Goal: Information Seeking & Learning: Learn about a topic

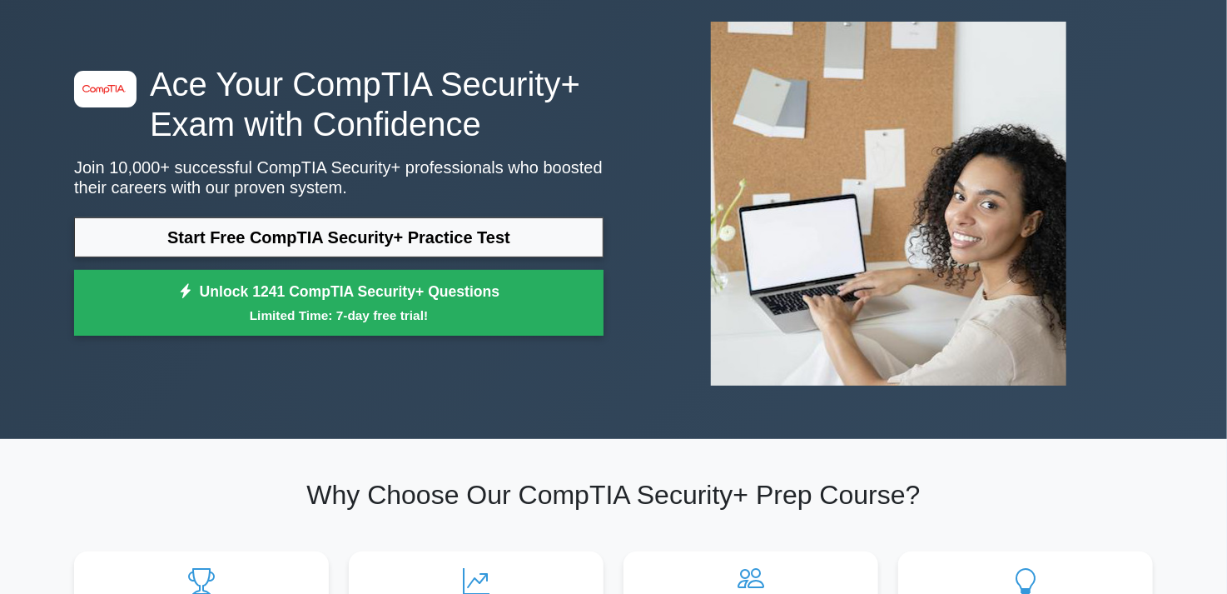
scroll to position [83, 0]
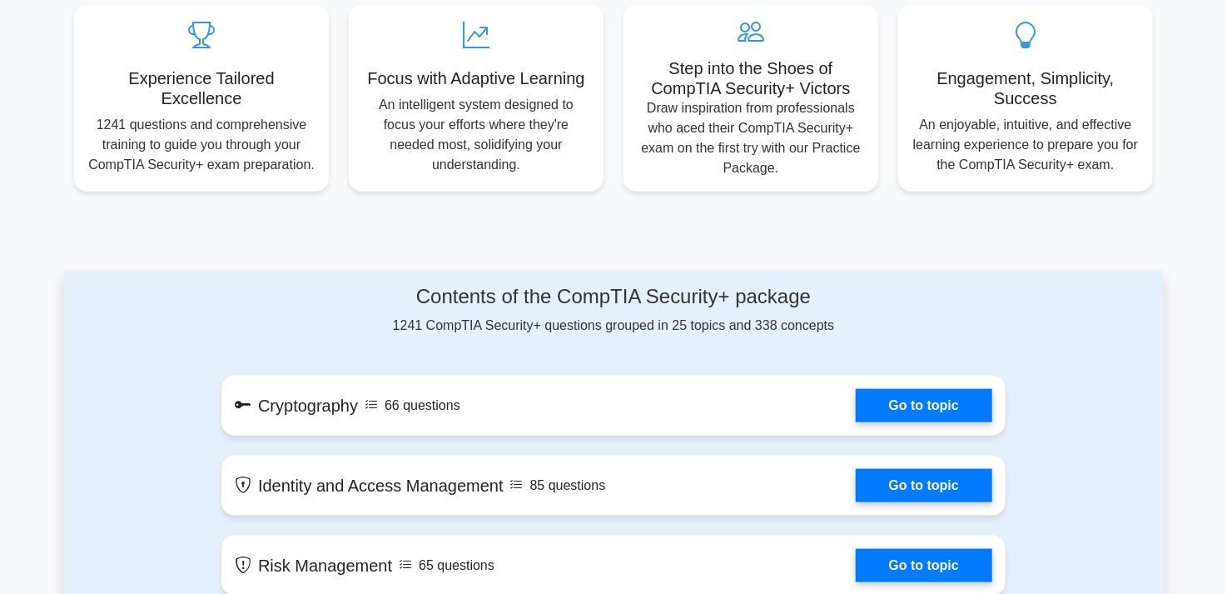
scroll to position [833, 0]
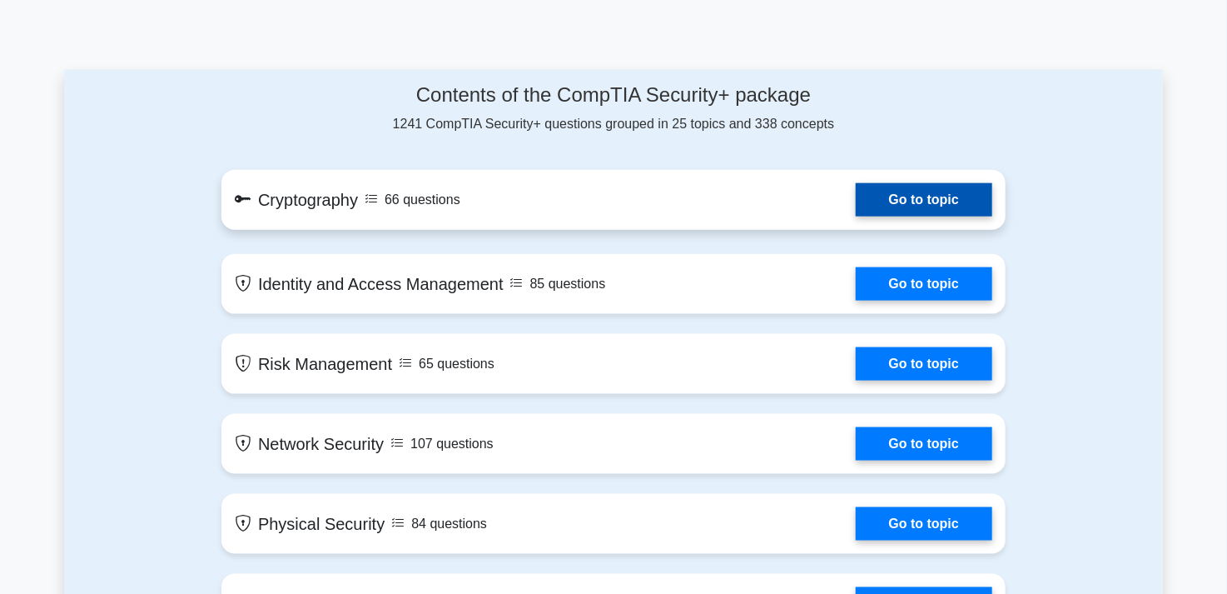
click at [920, 198] on link "Go to topic" at bounding box center [924, 199] width 137 height 33
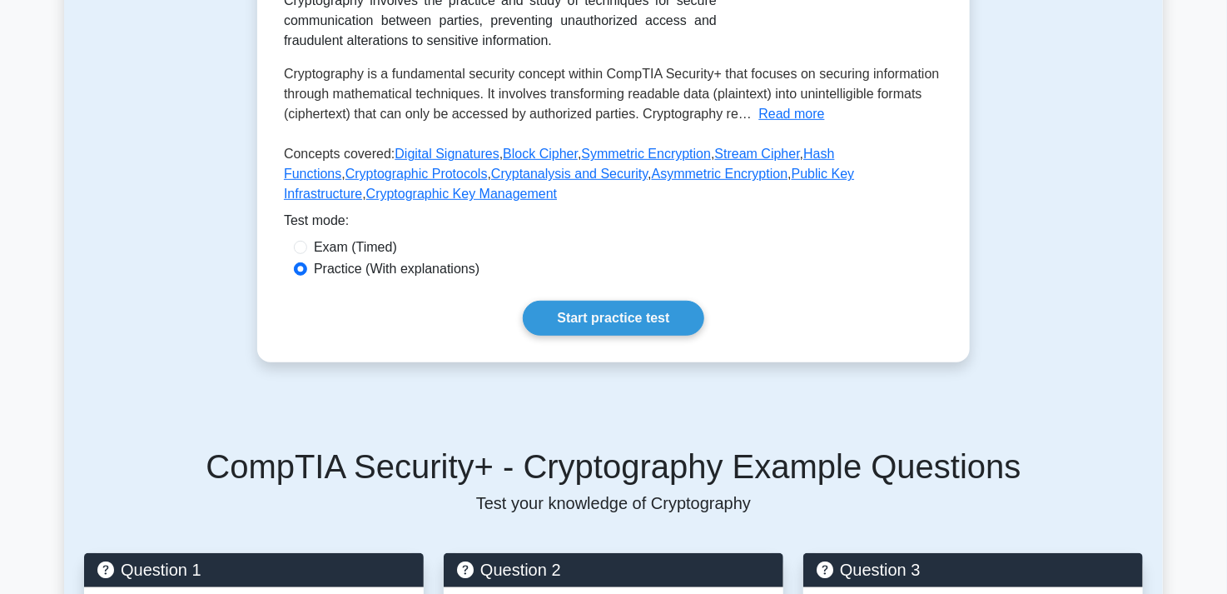
scroll to position [333, 0]
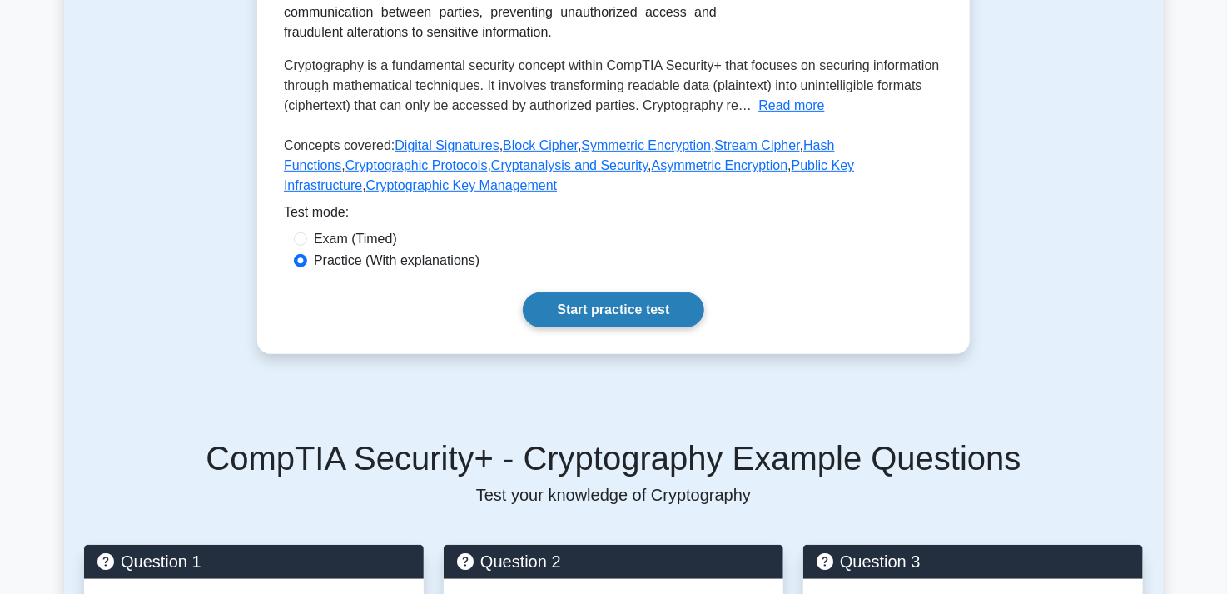
click at [597, 309] on link "Start practice test" at bounding box center [613, 309] width 181 height 35
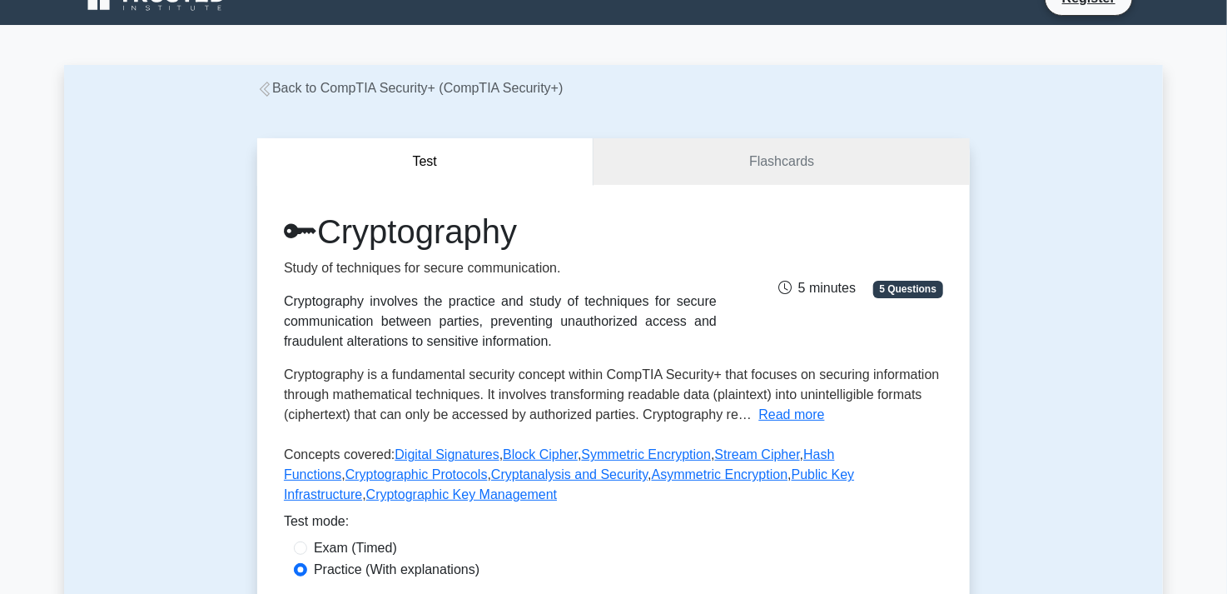
scroll to position [0, 0]
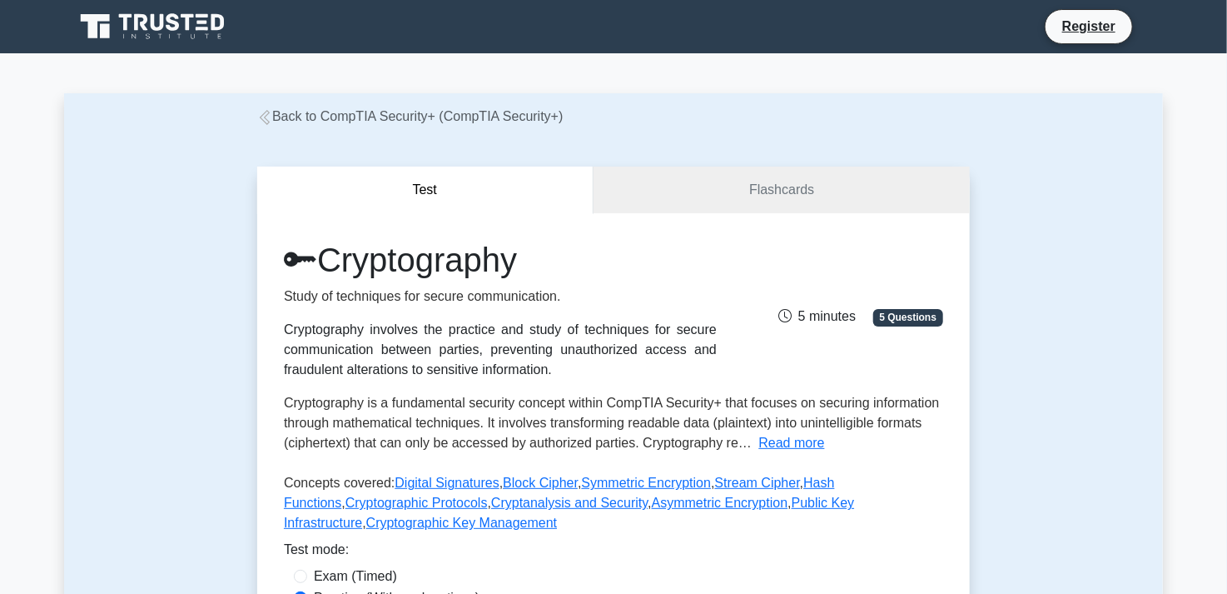
click at [351, 117] on link "Back to CompTIA Security+ (CompTIA Security+)" at bounding box center [410, 116] width 306 height 14
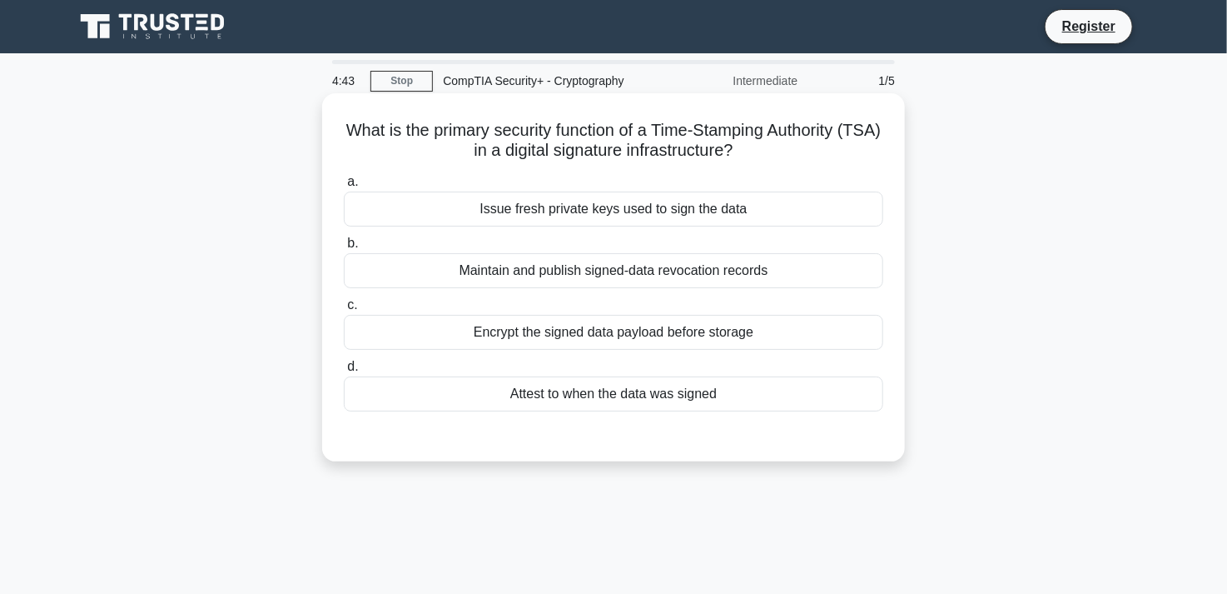
click at [655, 275] on div "Maintain and publish signed-data revocation records" at bounding box center [614, 270] width 540 height 35
click at [344, 249] on input "b. Maintain and publish signed-data revocation records" at bounding box center [344, 243] width 0 height 11
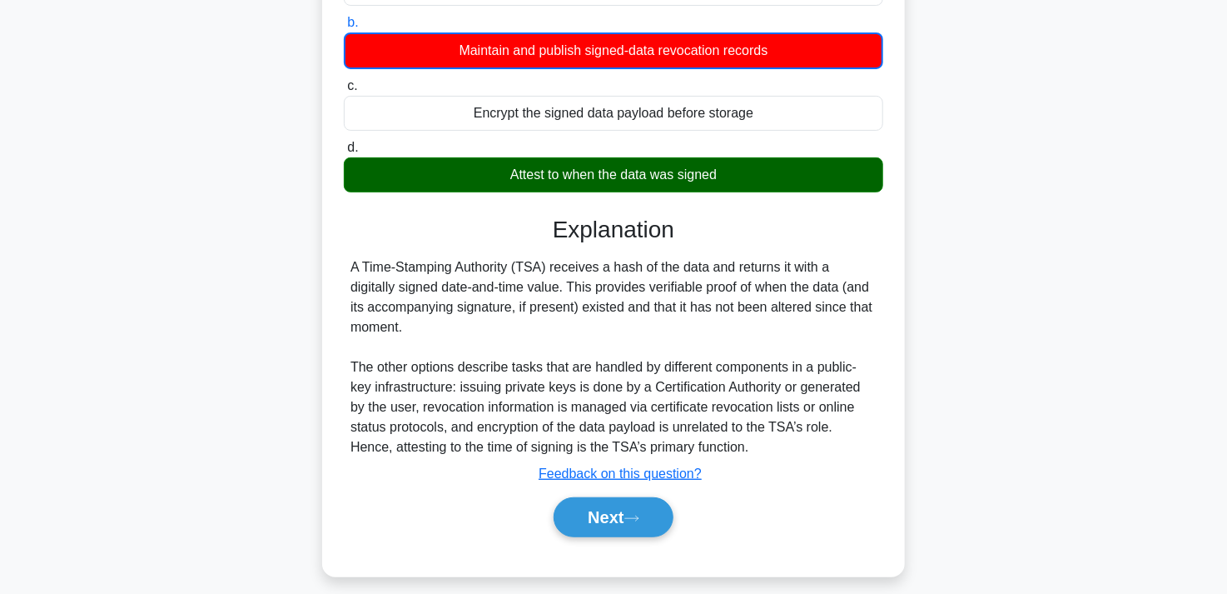
scroll to position [250, 0]
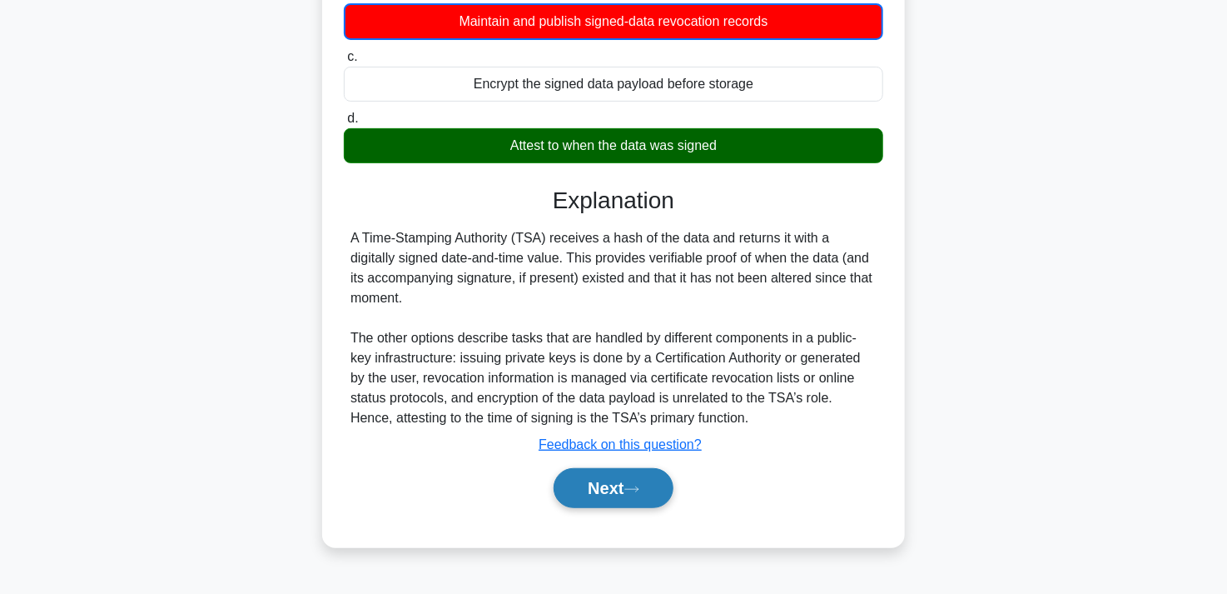
click at [635, 493] on button "Next" at bounding box center [613, 488] width 119 height 40
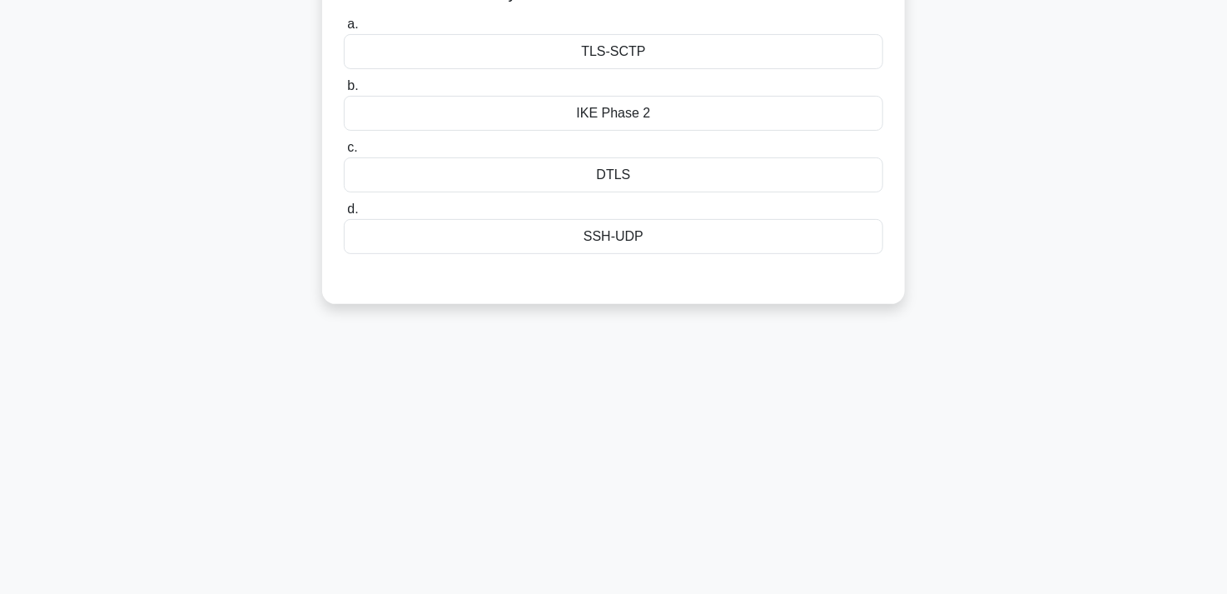
scroll to position [0, 0]
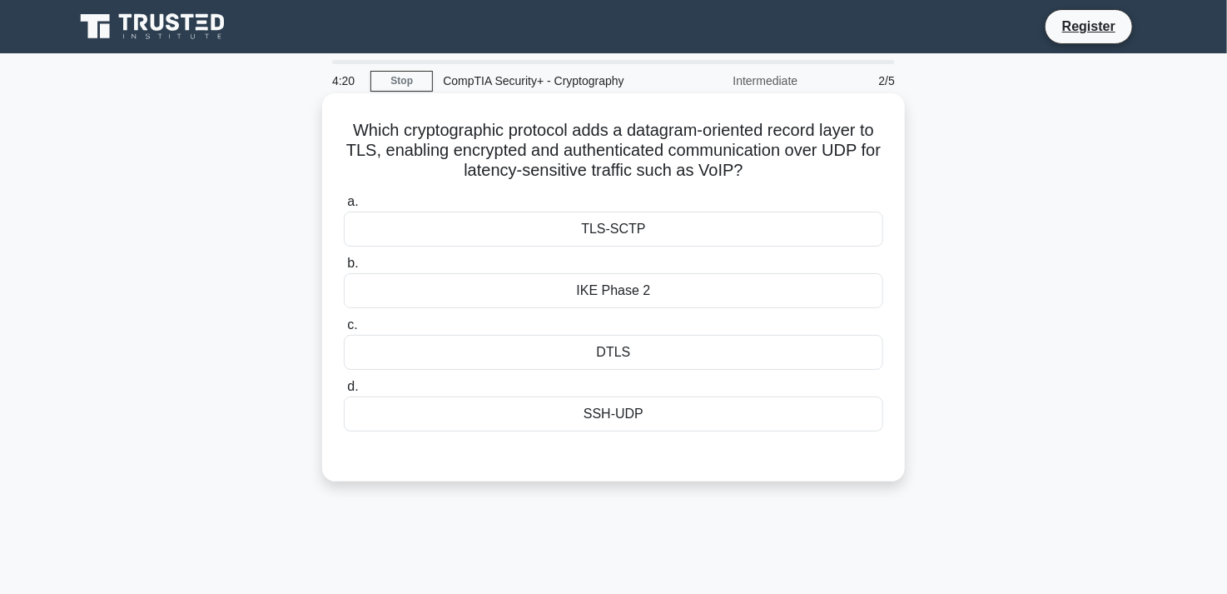
click at [617, 364] on div "DTLS" at bounding box center [614, 352] width 540 height 35
click at [344, 331] on input "c. DTLS" at bounding box center [344, 325] width 0 height 11
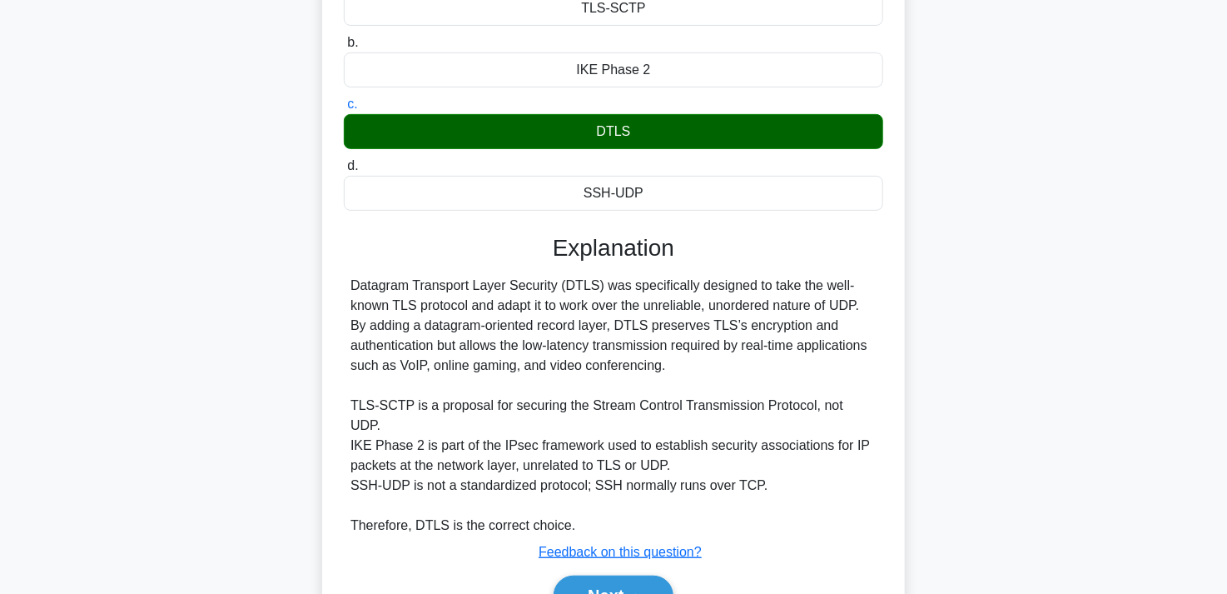
scroll to position [250, 0]
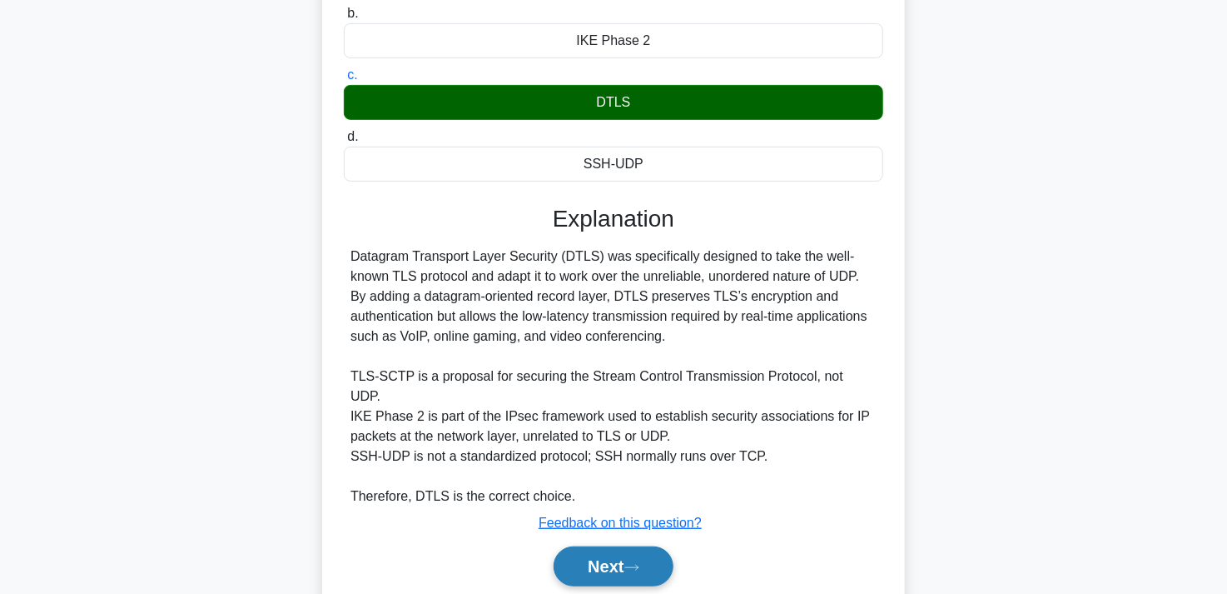
click at [624, 546] on button "Next" at bounding box center [613, 566] width 119 height 40
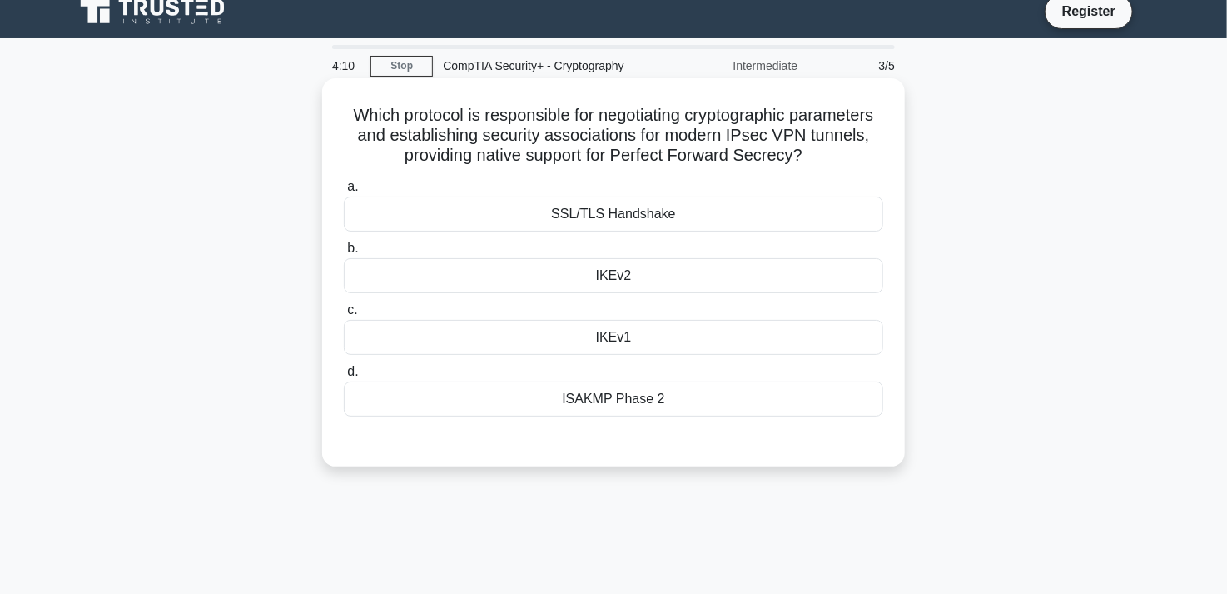
scroll to position [0, 0]
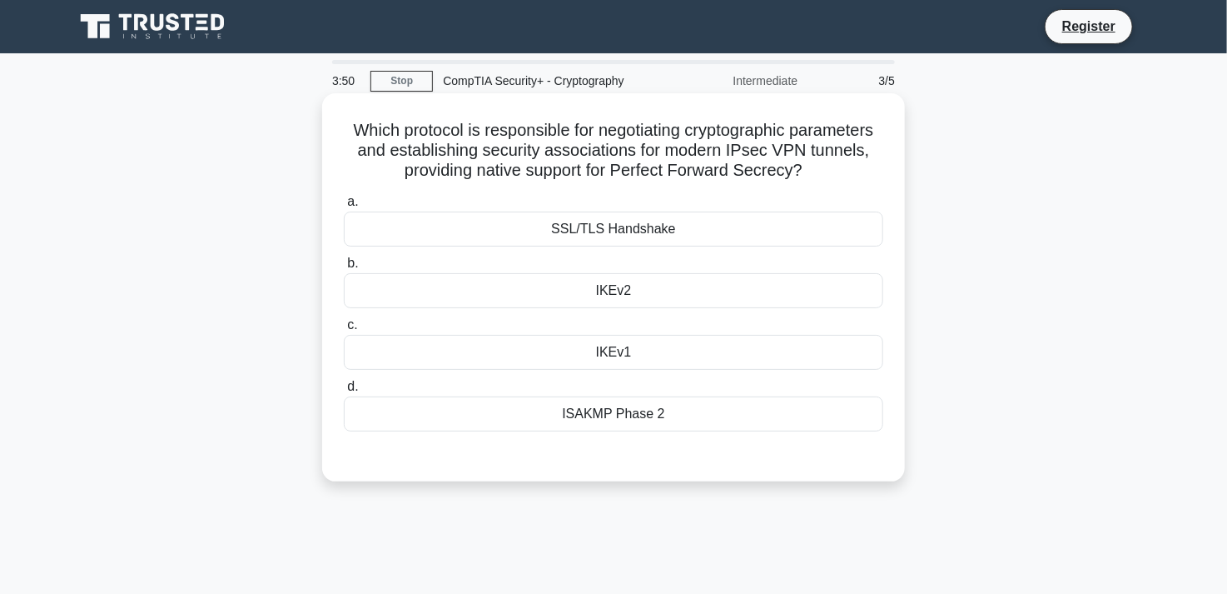
click at [635, 222] on div "SSL/TLS Handshake" at bounding box center [614, 229] width 540 height 35
click at [344, 207] on input "a. SSL/TLS Handshake" at bounding box center [344, 202] width 0 height 11
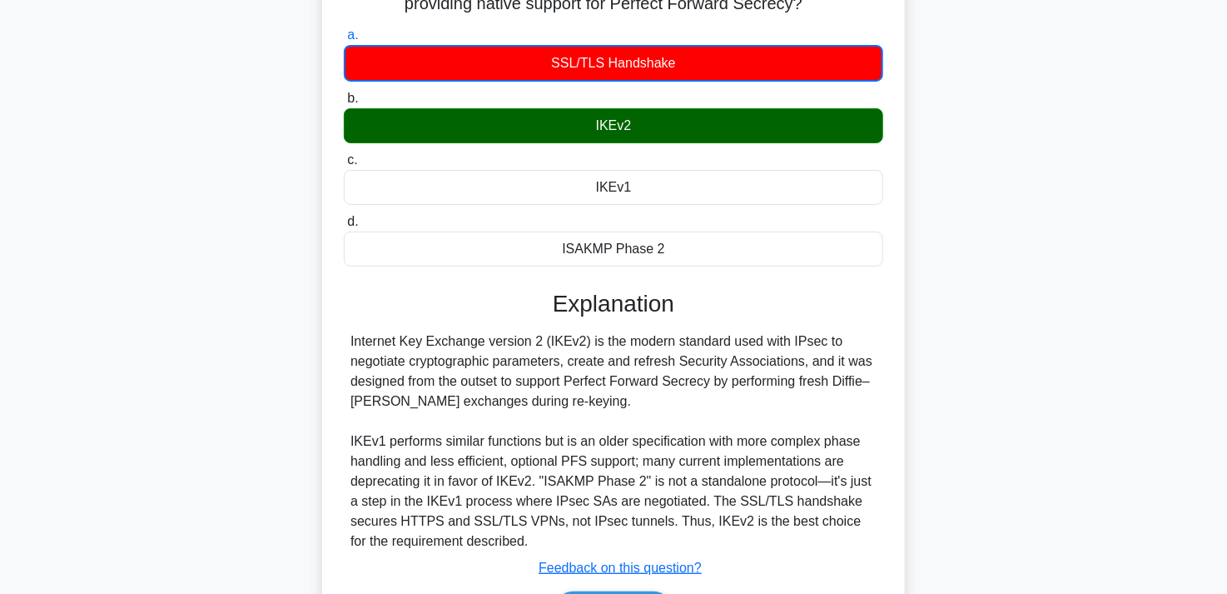
scroll to position [306, 0]
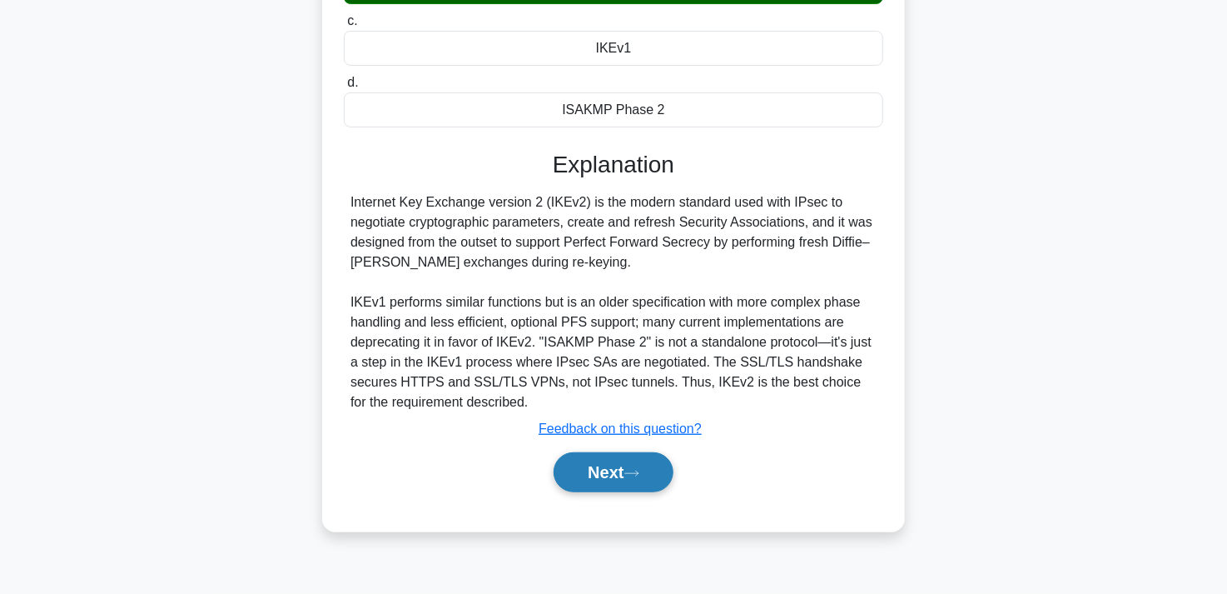
click at [617, 464] on button "Next" at bounding box center [613, 472] width 119 height 40
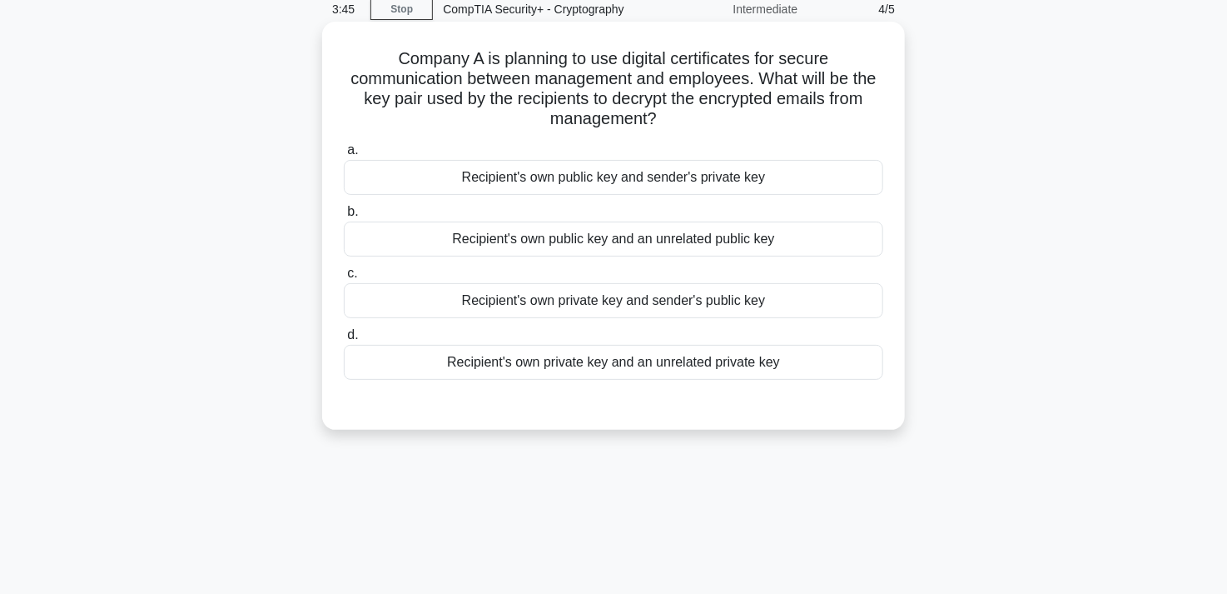
scroll to position [0, 0]
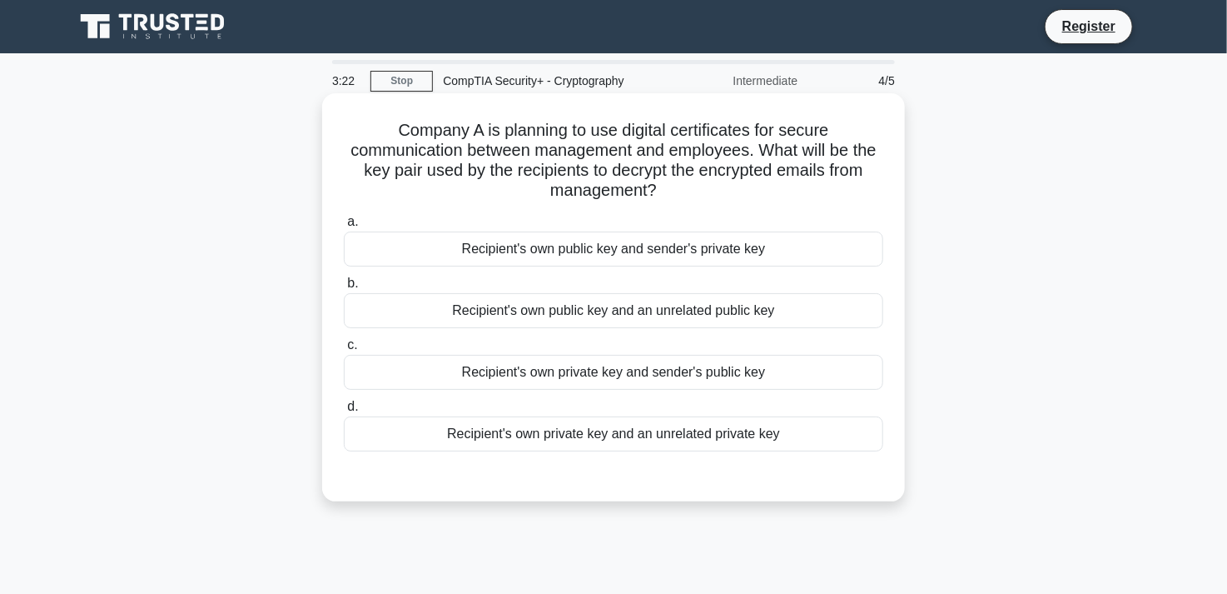
click at [669, 437] on div "Recipient's own private key and an unrelated private key" at bounding box center [614, 433] width 540 height 35
click at [344, 412] on input "d. Recipient's own private key and an unrelated private key" at bounding box center [344, 406] width 0 height 11
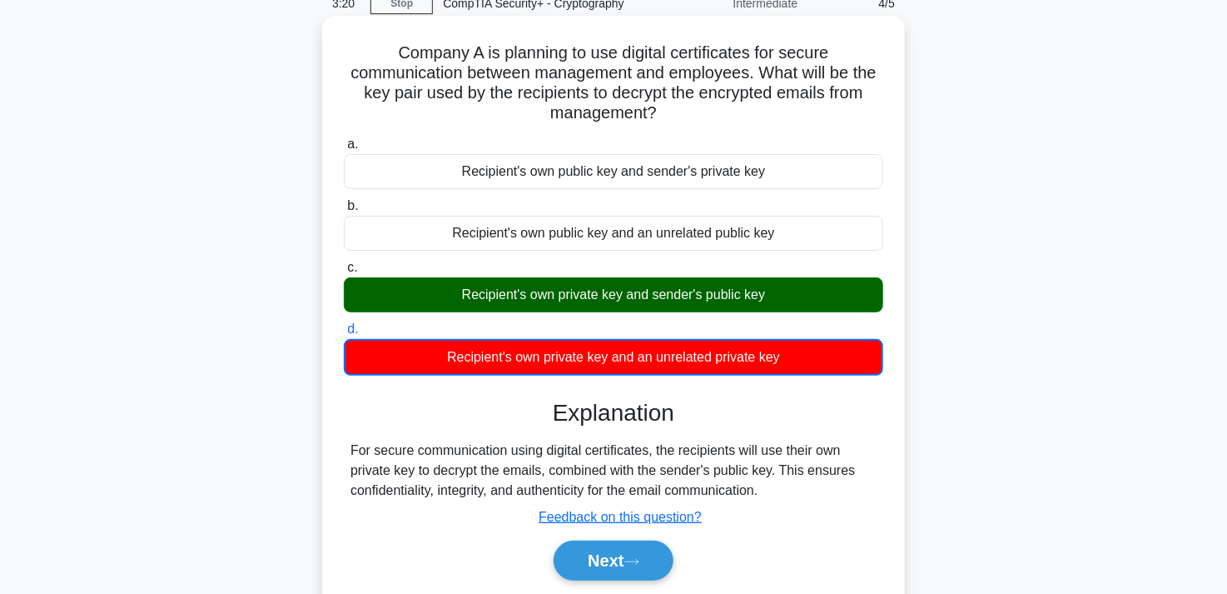
scroll to position [250, 0]
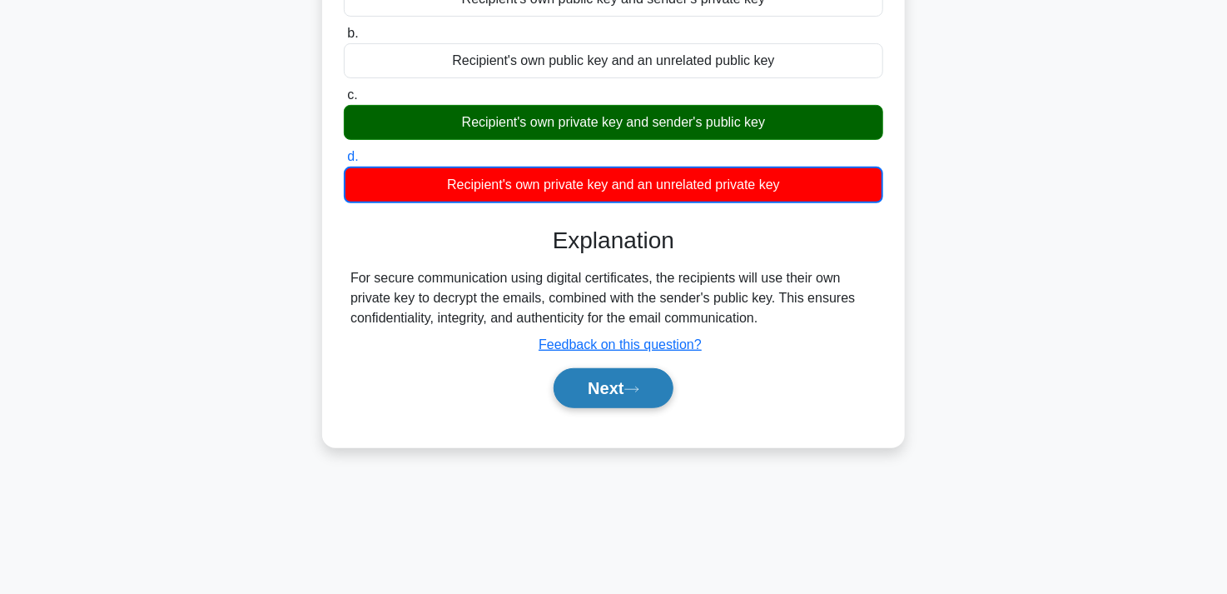
click at [636, 394] on button "Next" at bounding box center [613, 388] width 119 height 40
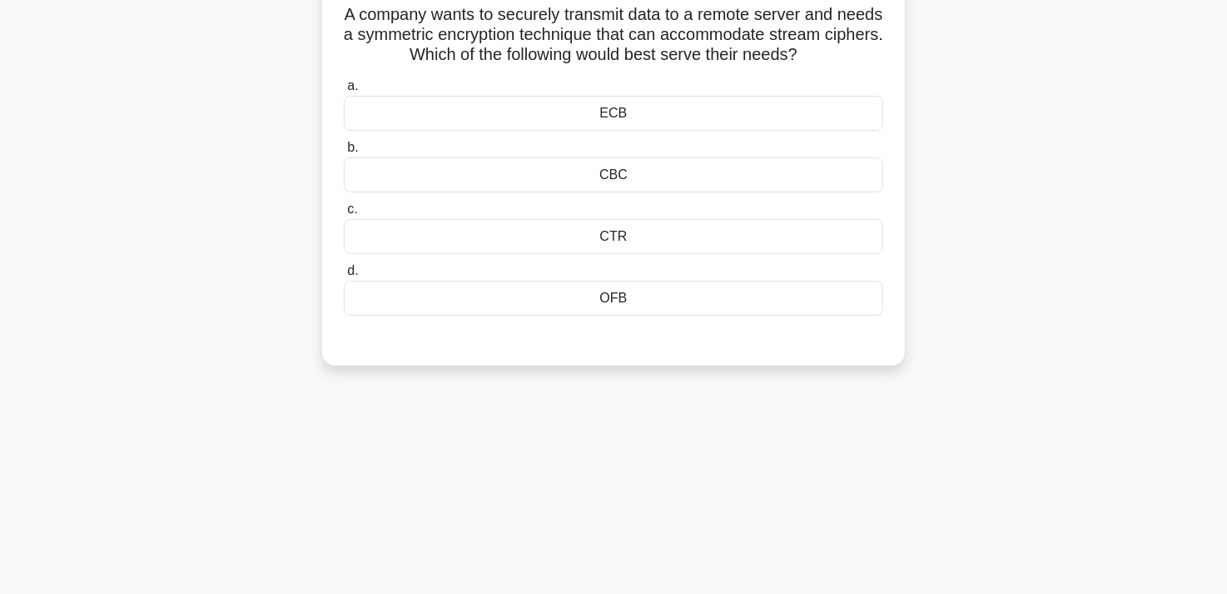
scroll to position [0, 0]
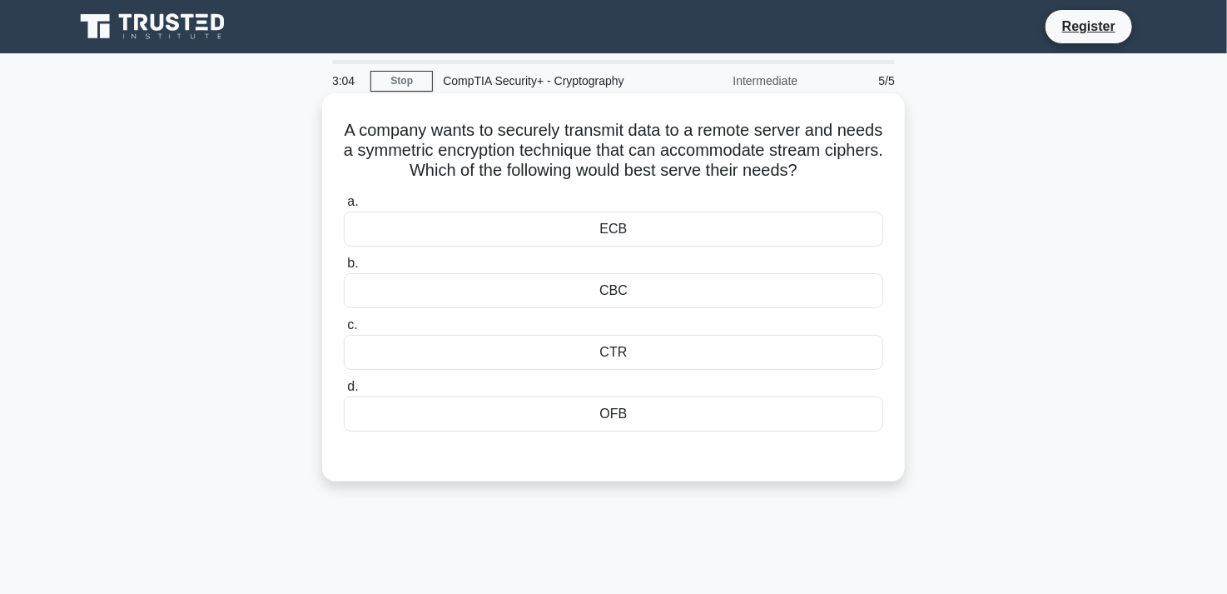
click at [617, 347] on div "CTR" at bounding box center [614, 352] width 540 height 35
click at [344, 331] on input "c. CTR" at bounding box center [344, 325] width 0 height 11
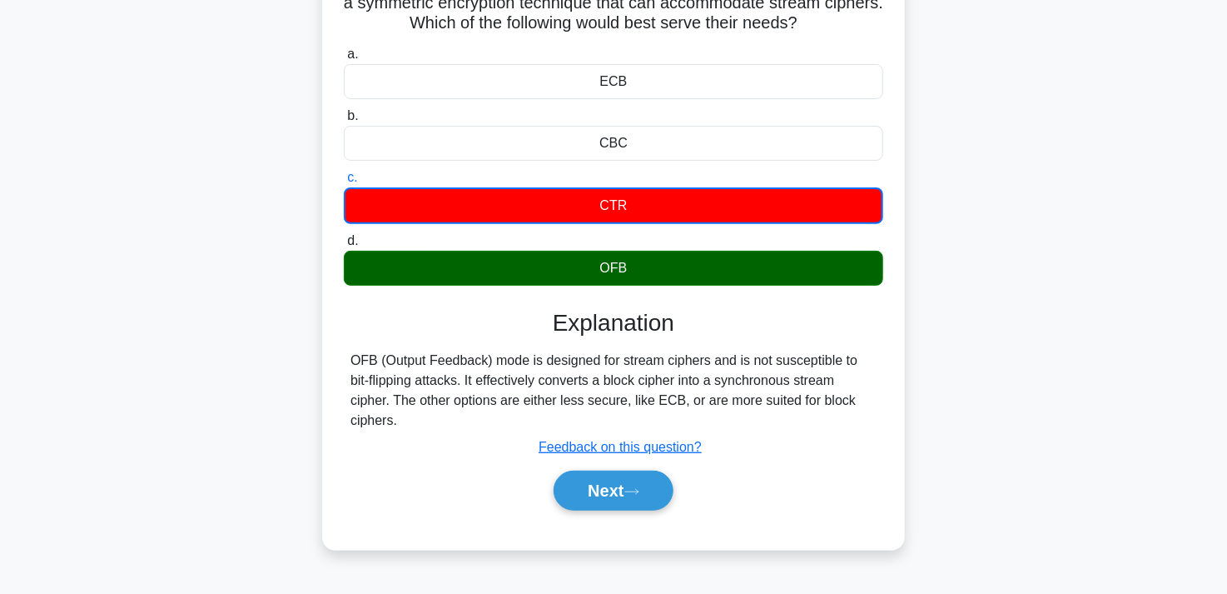
scroll to position [306, 0]
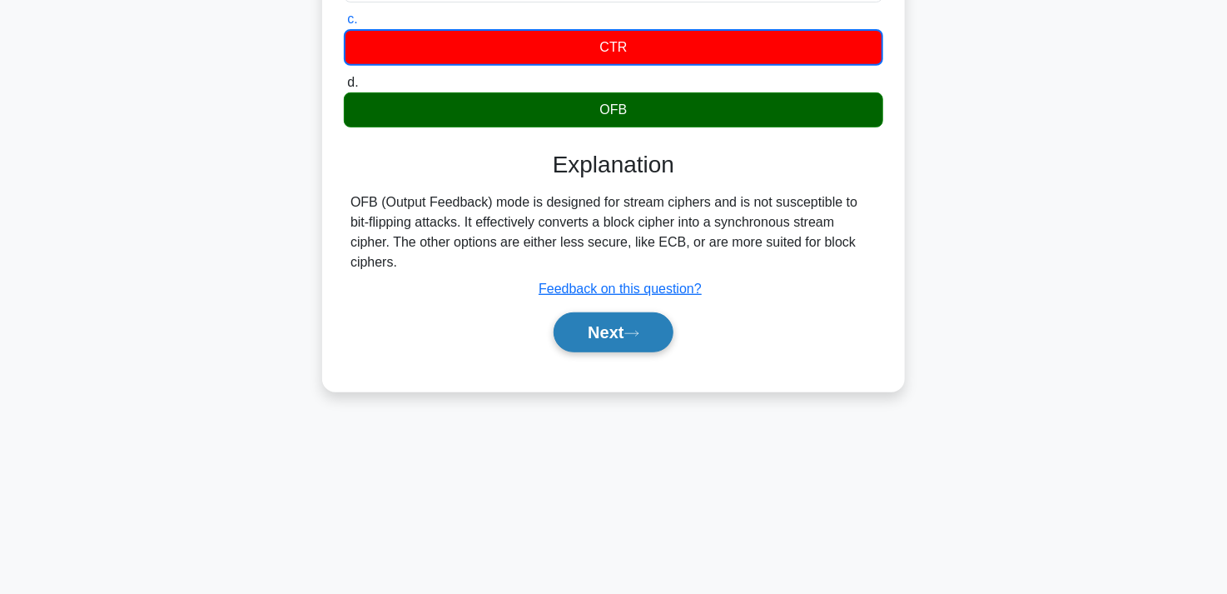
click at [623, 326] on button "Next" at bounding box center [613, 332] width 119 height 40
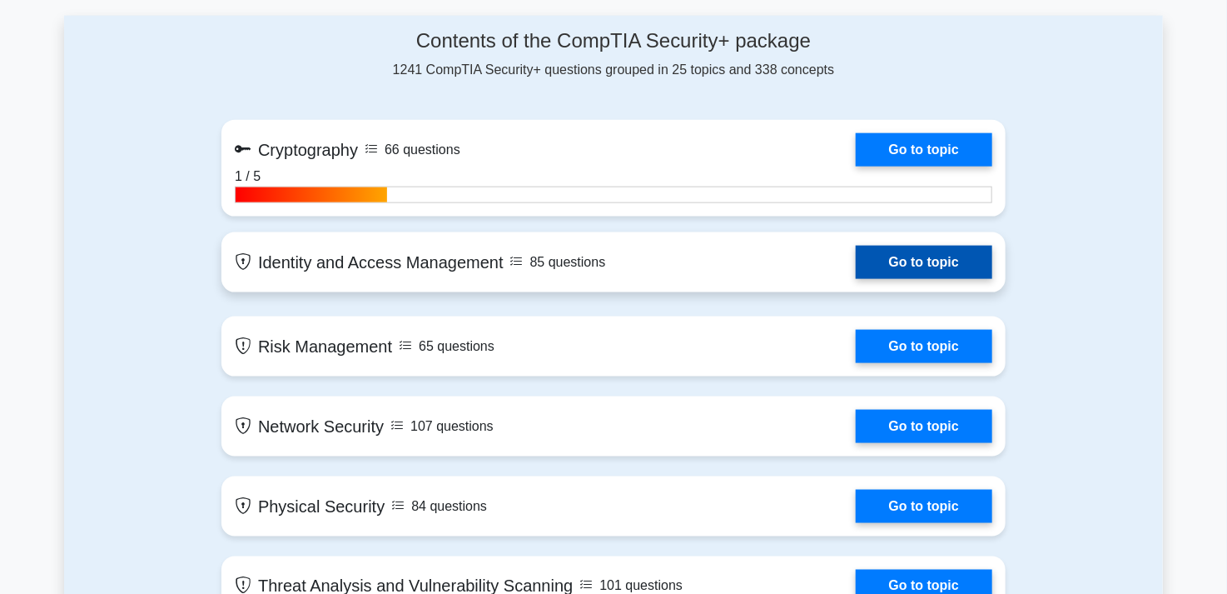
scroll to position [916, 0]
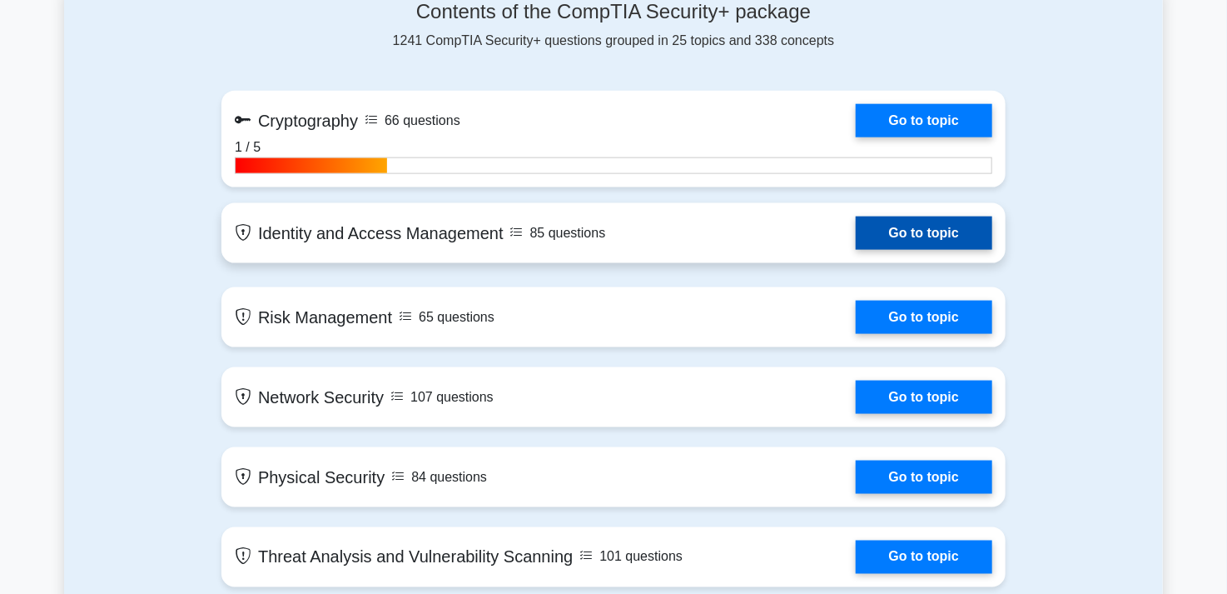
click at [901, 240] on link "Go to topic" at bounding box center [924, 232] width 137 height 33
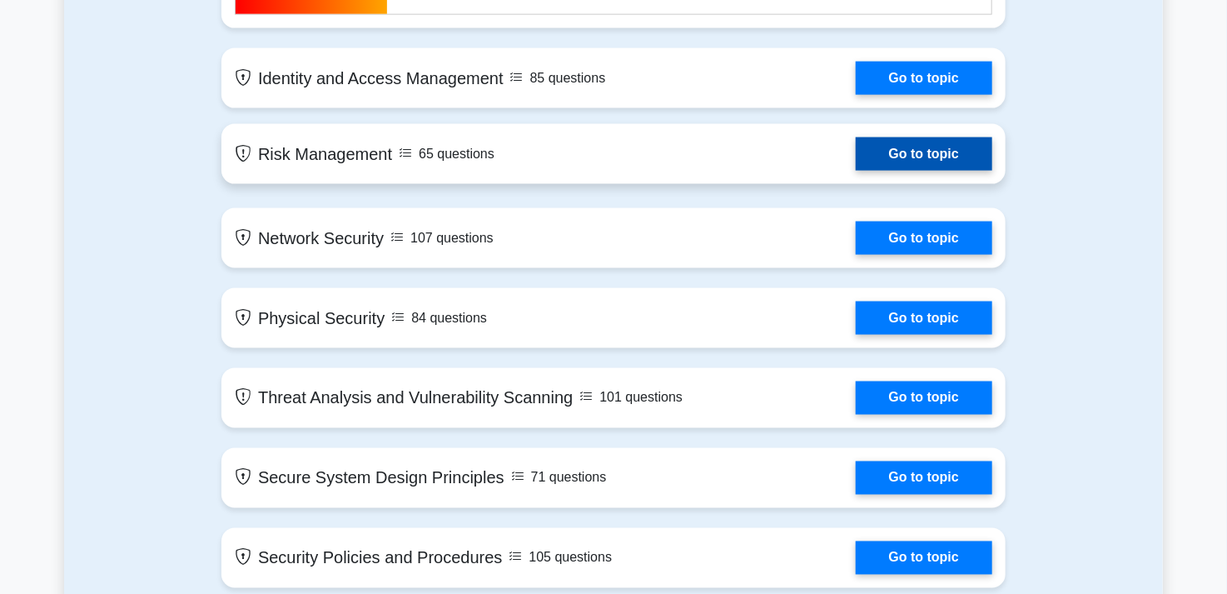
scroll to position [1082, 0]
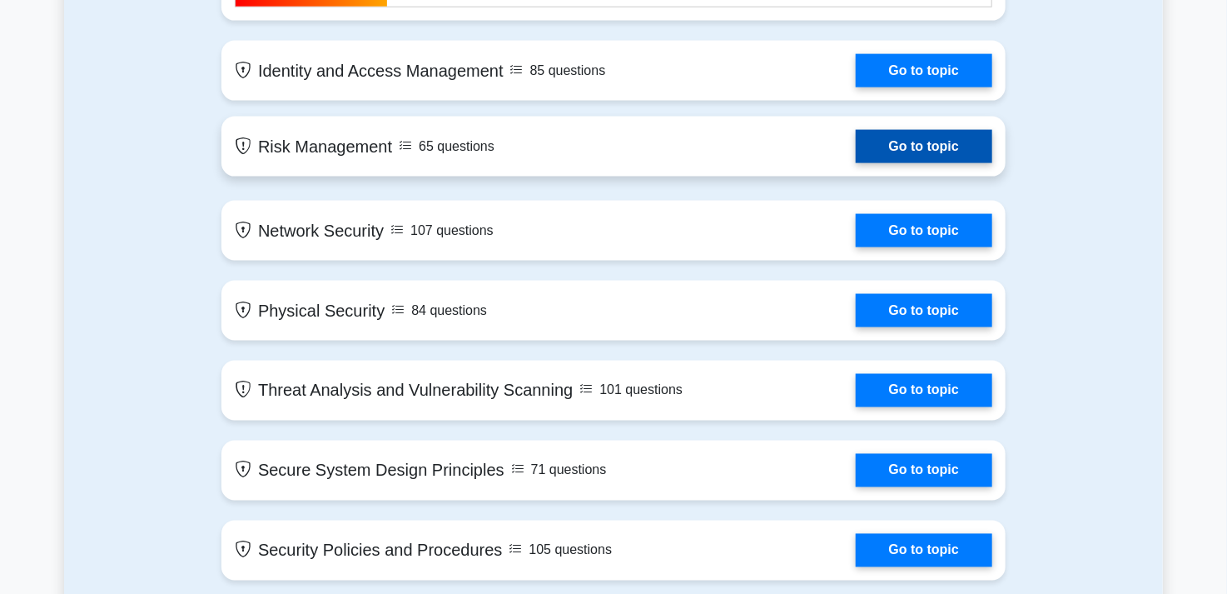
click at [896, 137] on link "Go to topic" at bounding box center [924, 146] width 137 height 33
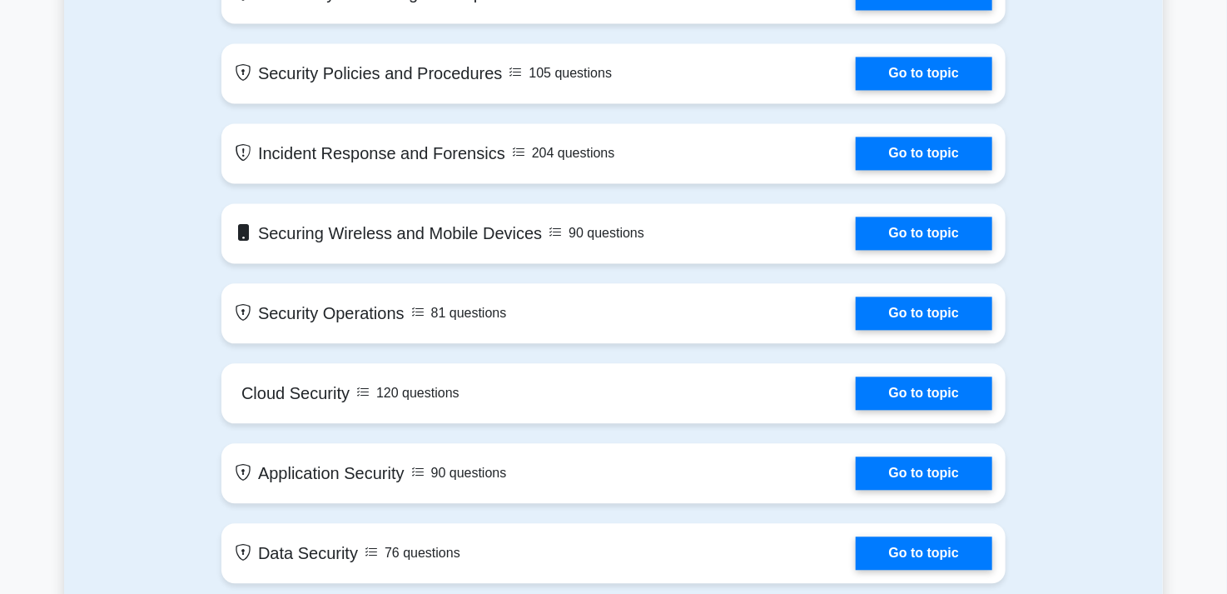
scroll to position [1602, 0]
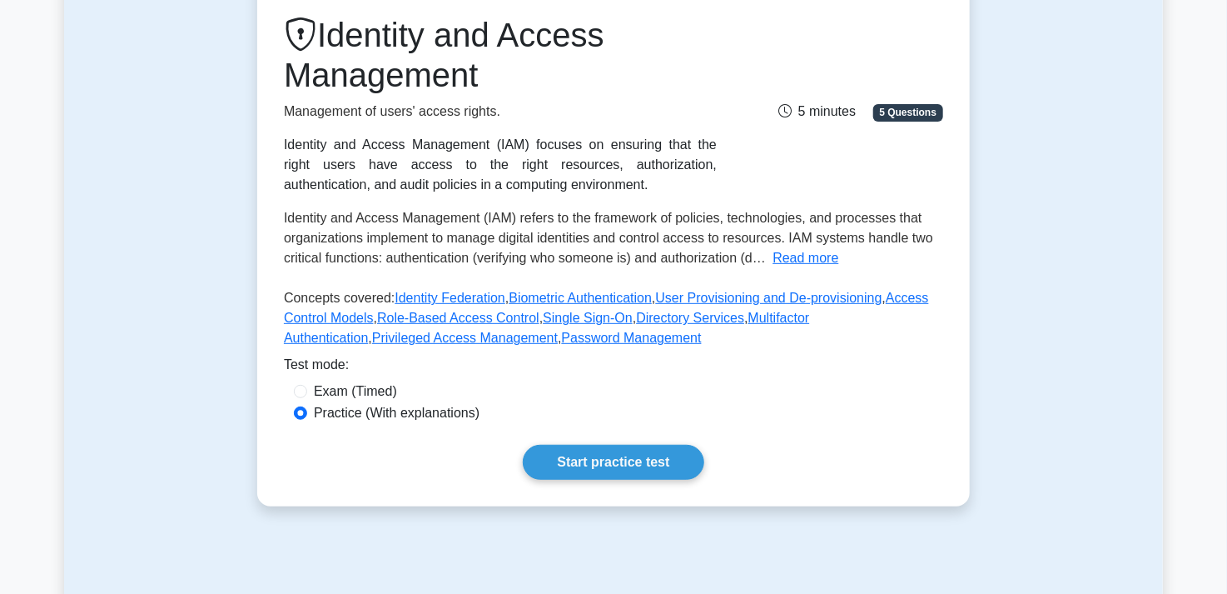
scroll to position [250, 0]
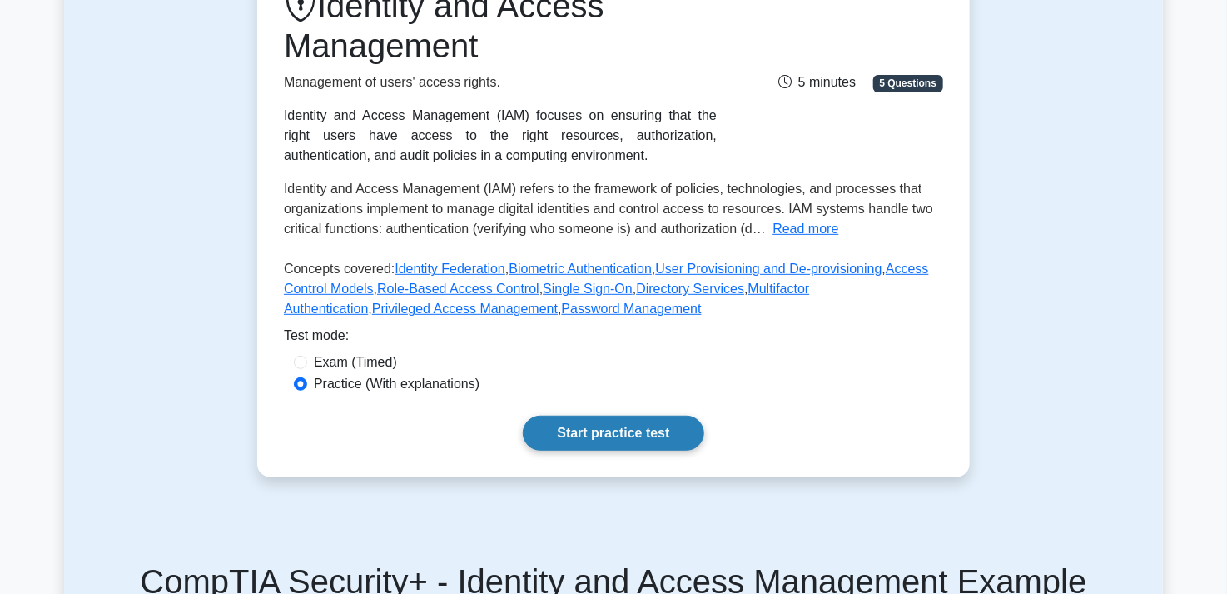
click at [609, 430] on link "Start practice test" at bounding box center [613, 433] width 181 height 35
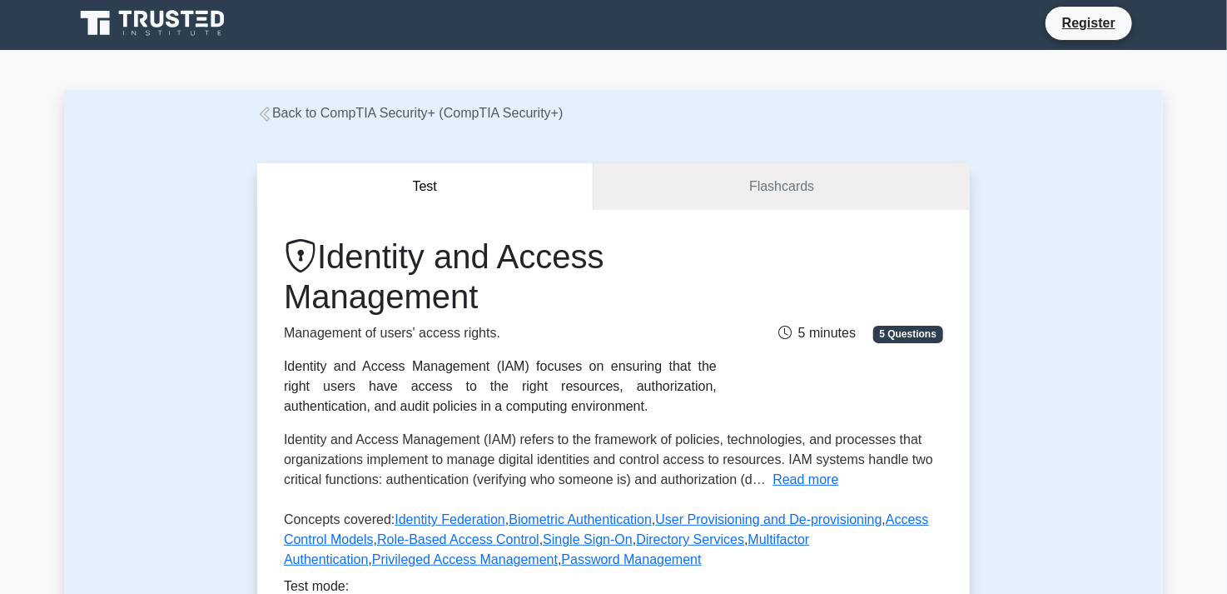
scroll to position [0, 0]
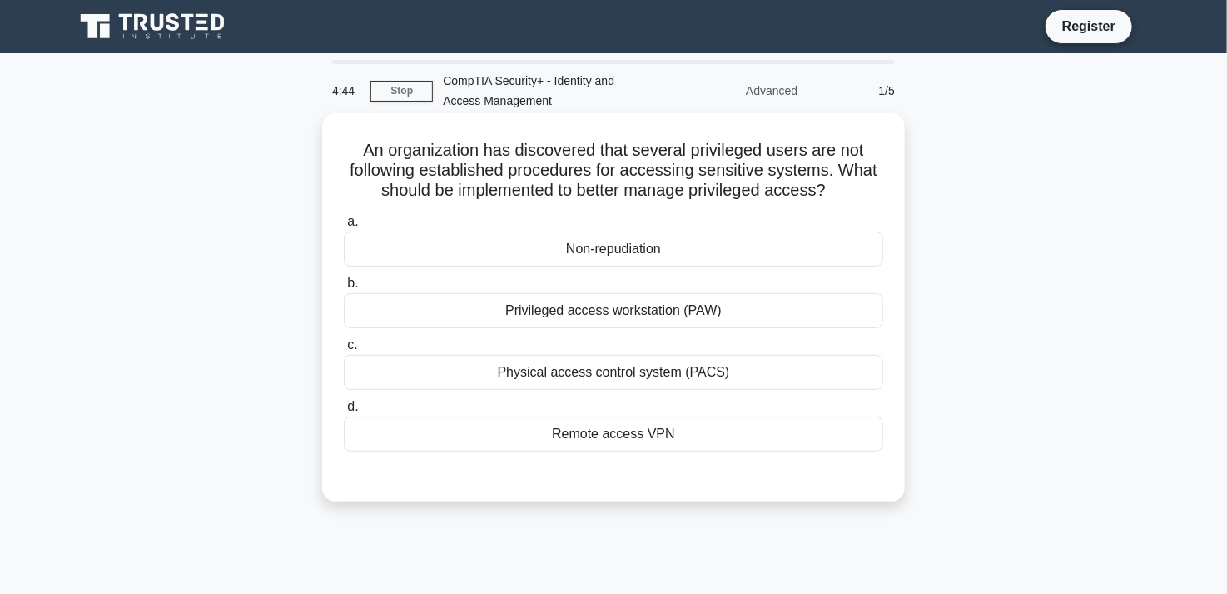
click at [650, 316] on div "Privileged access workstation (PAW)" at bounding box center [614, 310] width 540 height 35
click at [344, 289] on input "b. Privileged access workstation (PAW)" at bounding box center [344, 283] width 0 height 11
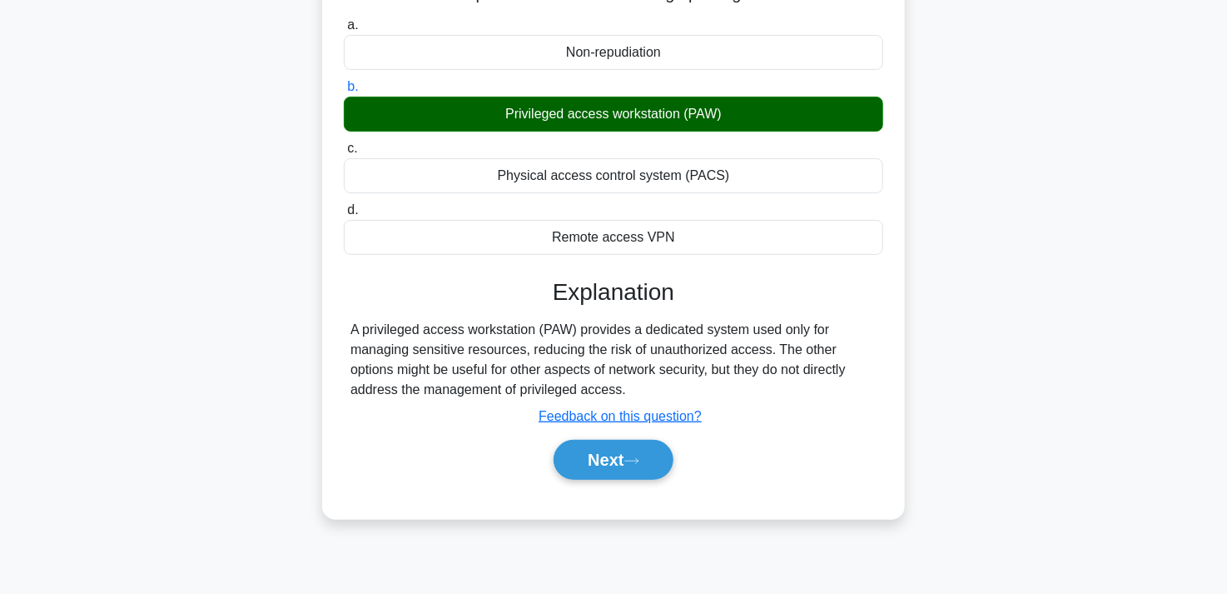
scroll to position [250, 0]
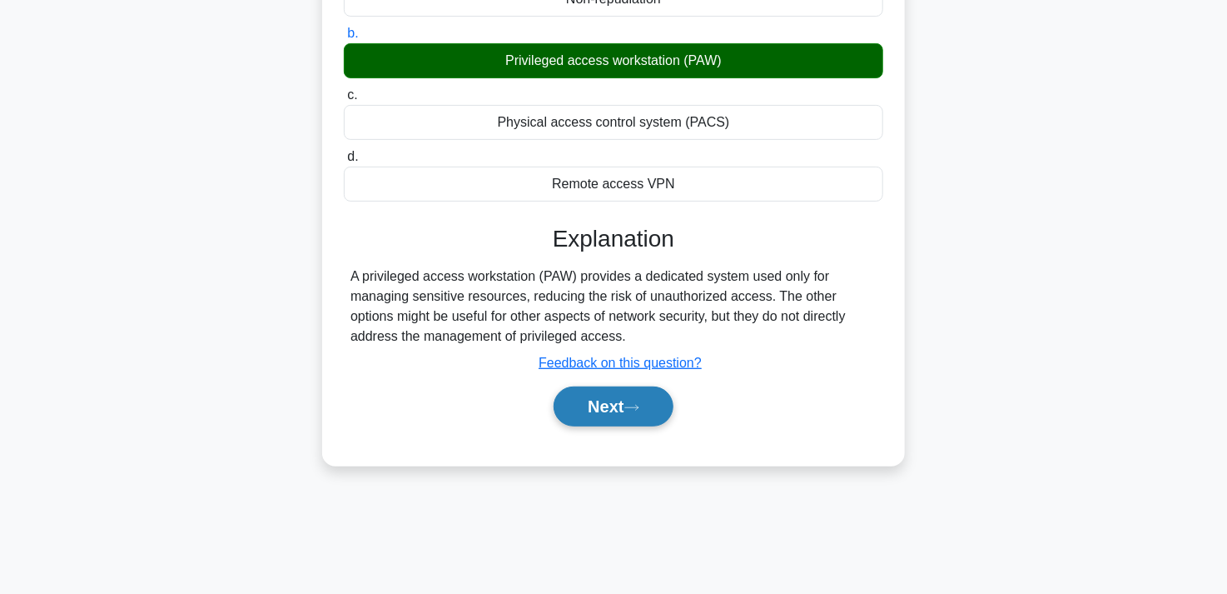
click at [605, 409] on button "Next" at bounding box center [613, 406] width 119 height 40
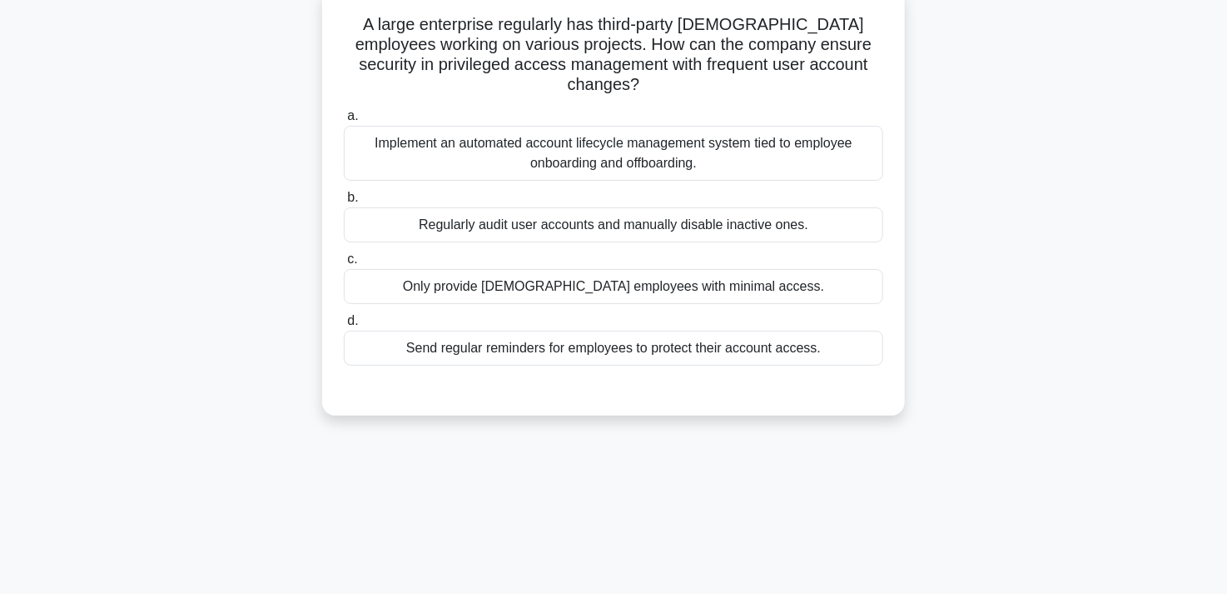
scroll to position [0, 0]
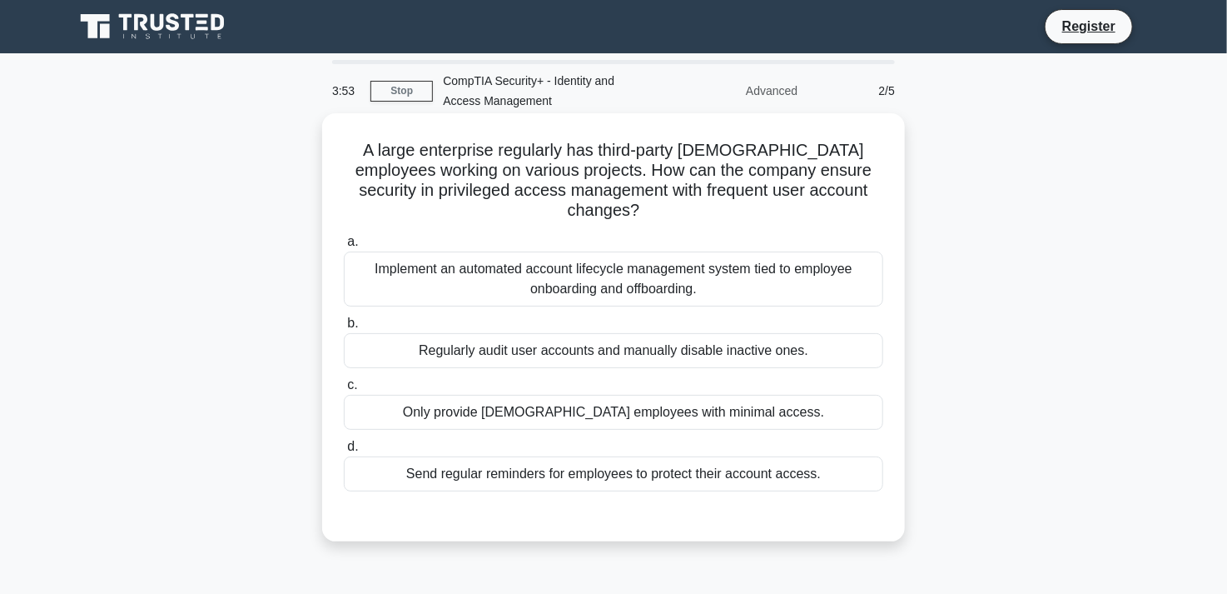
click at [584, 267] on div "Implement an automated account lifecycle management system tied to employee onb…" at bounding box center [614, 278] width 540 height 55
click at [344, 247] on input "a. Implement an automated account lifecycle management system tied to employee …" at bounding box center [344, 241] width 0 height 11
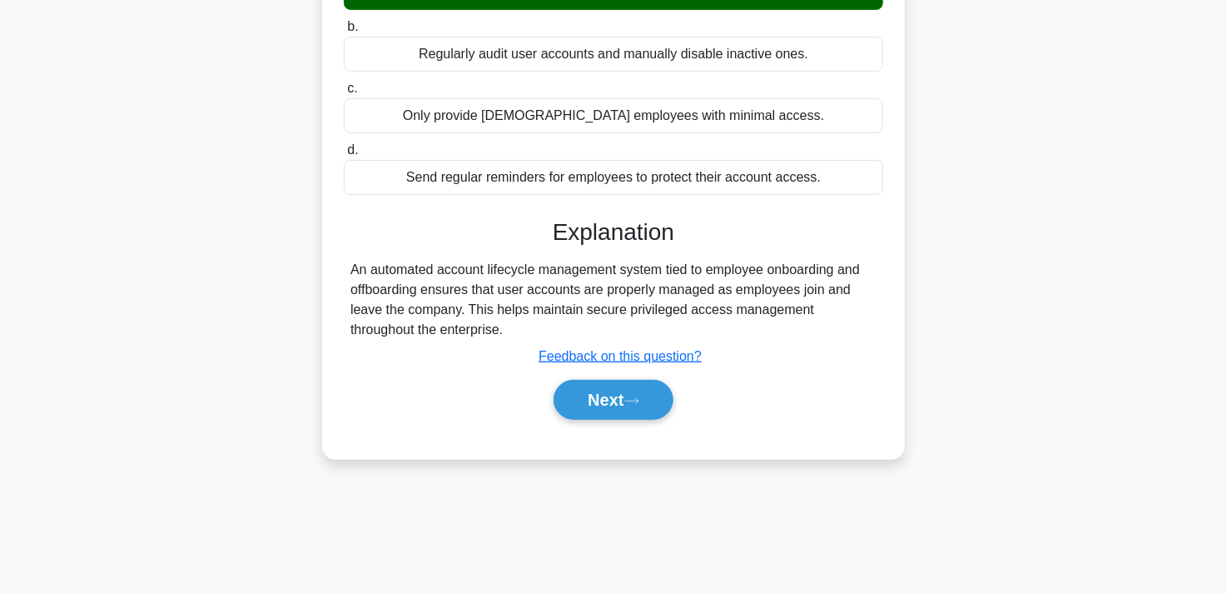
scroll to position [306, 0]
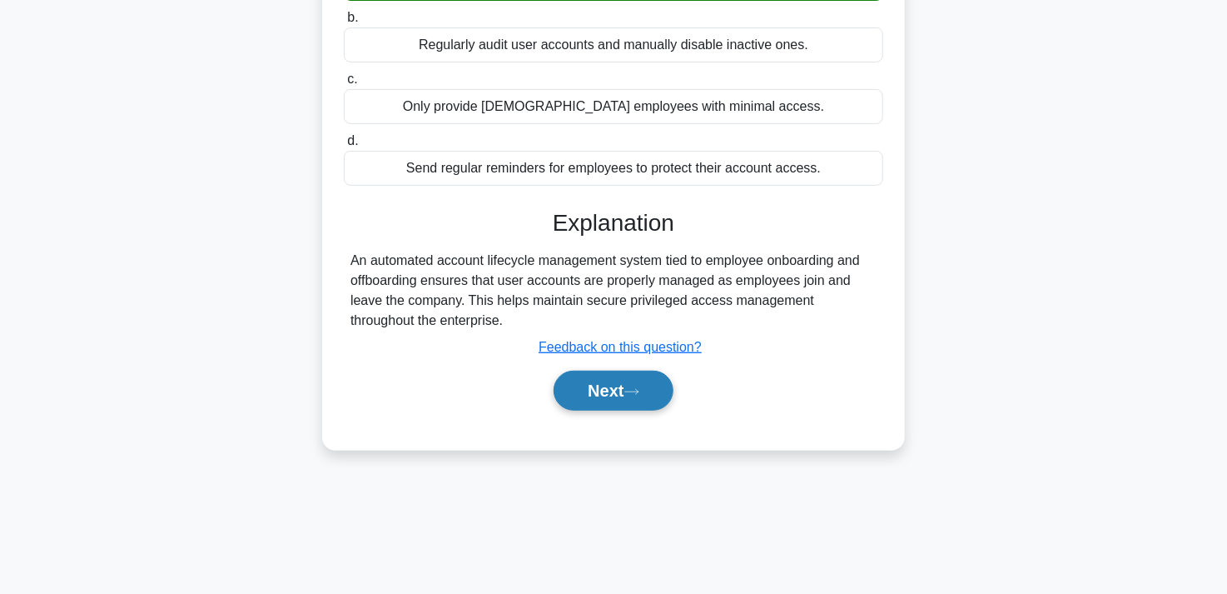
click at [605, 372] on button "Next" at bounding box center [613, 391] width 119 height 40
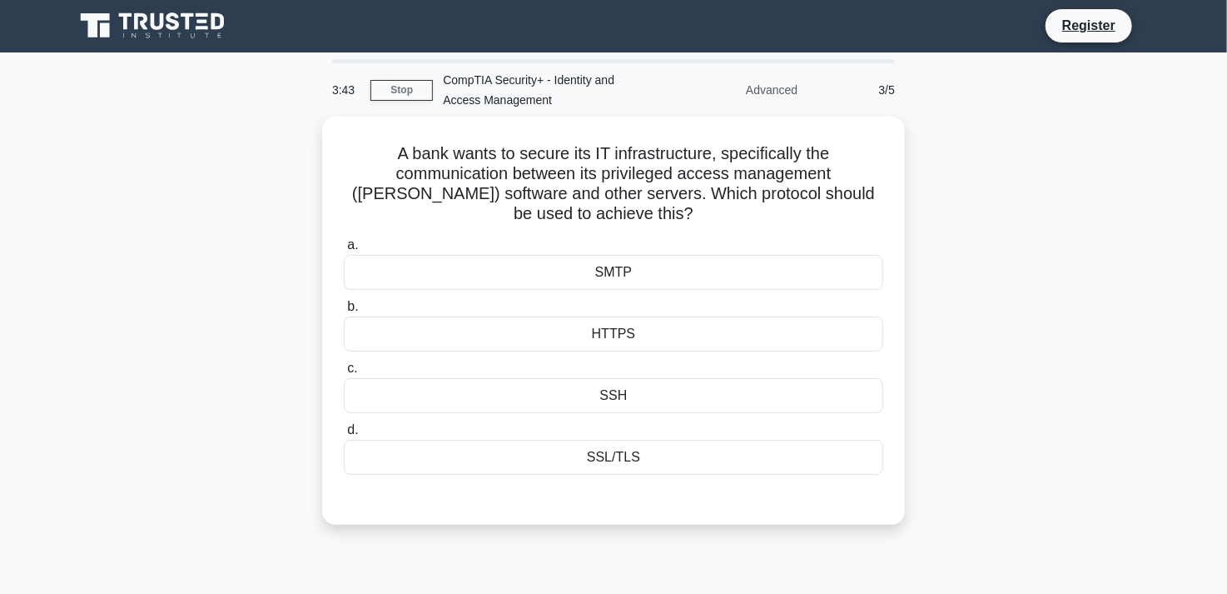
scroll to position [0, 0]
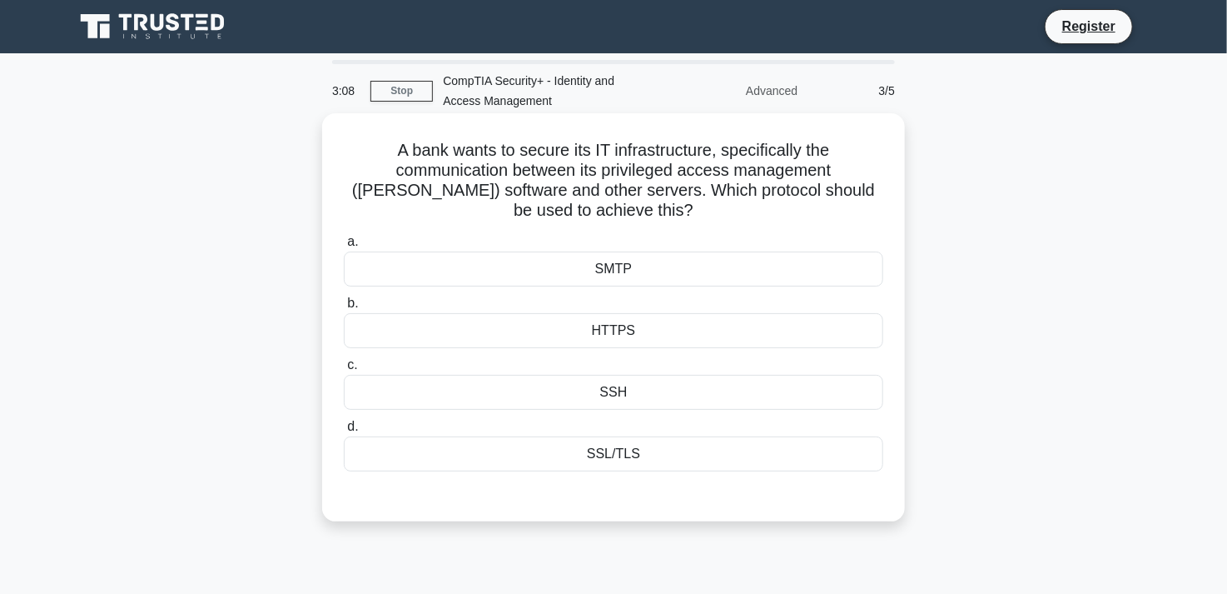
click at [631, 453] on div "SSL/TLS" at bounding box center [614, 453] width 540 height 35
click at [344, 432] on input "d. SSL/TLS" at bounding box center [344, 426] width 0 height 11
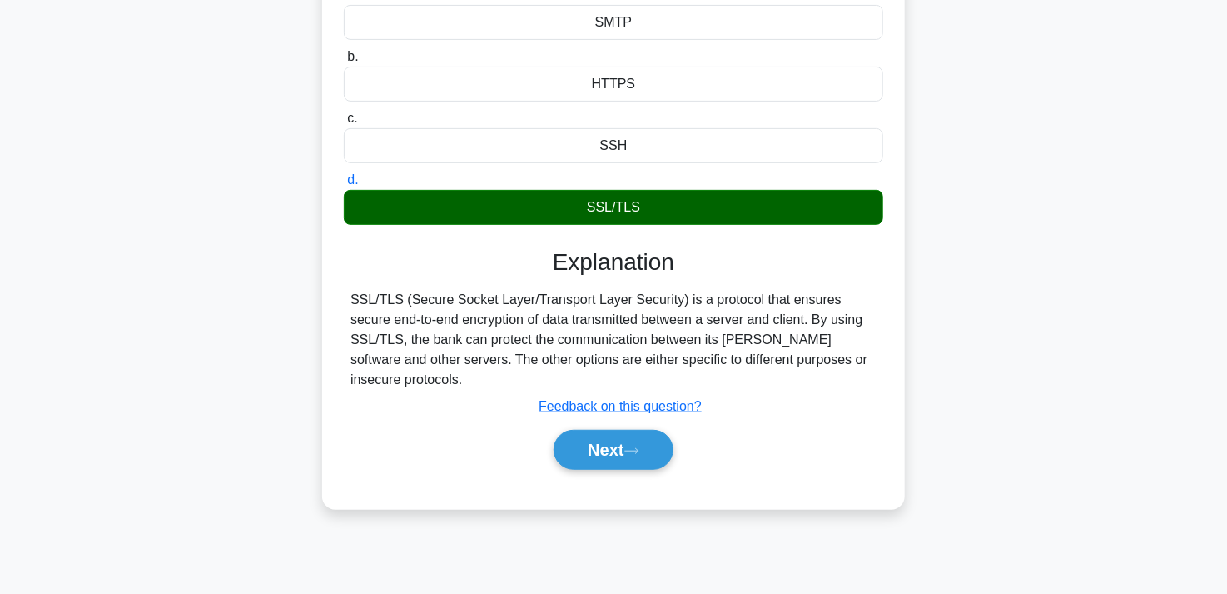
scroll to position [250, 0]
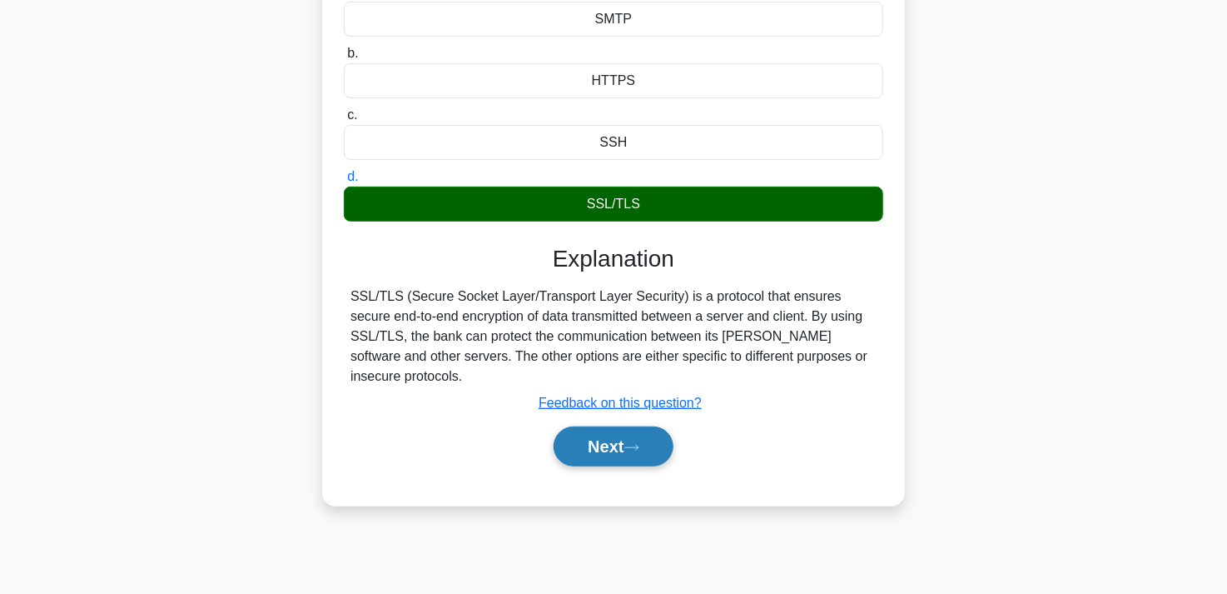
click at [600, 433] on button "Next" at bounding box center [613, 446] width 119 height 40
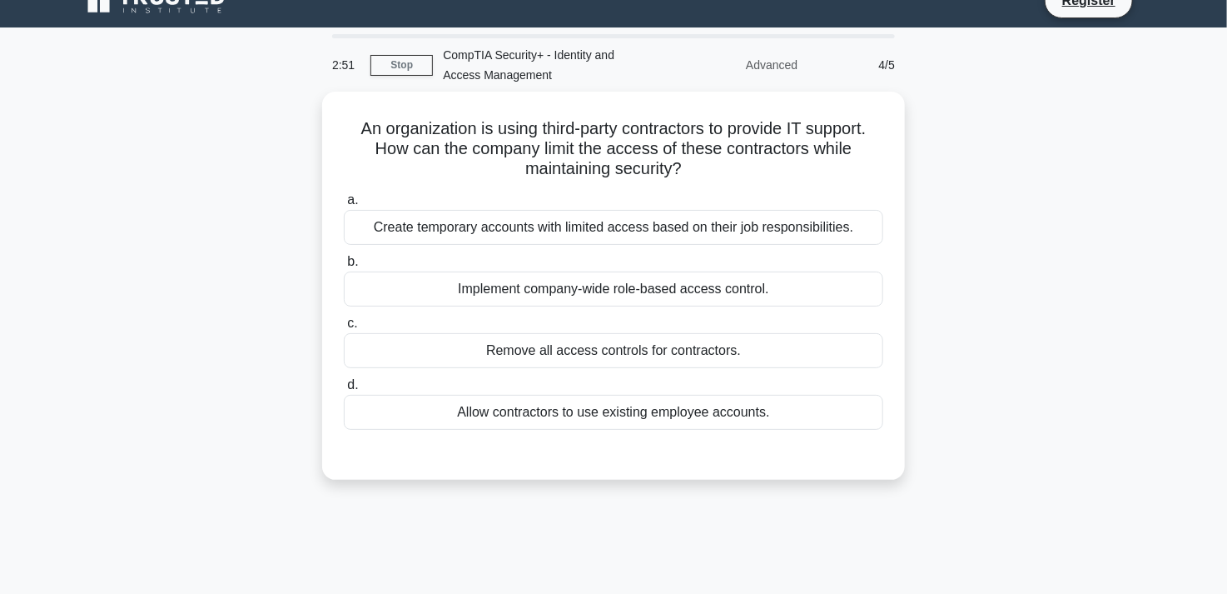
scroll to position [0, 0]
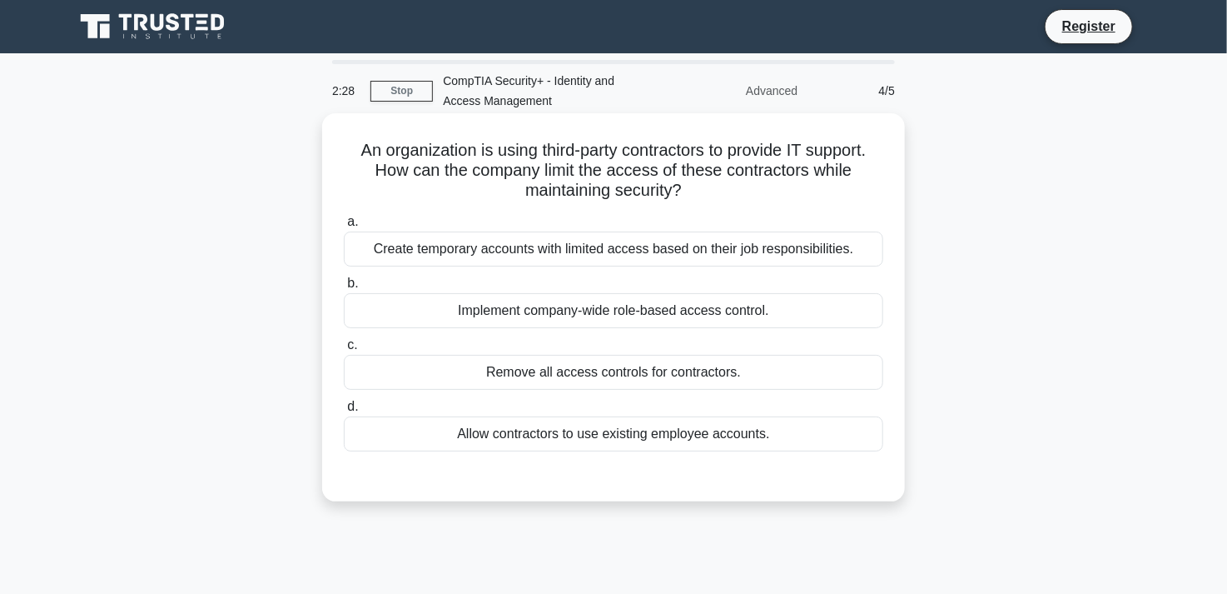
click at [599, 250] on div "Create temporary accounts with limited access based on their job responsibiliti…" at bounding box center [614, 248] width 540 height 35
click at [344, 227] on input "a. Create temporary accounts with limited access based on their job responsibil…" at bounding box center [344, 221] width 0 height 11
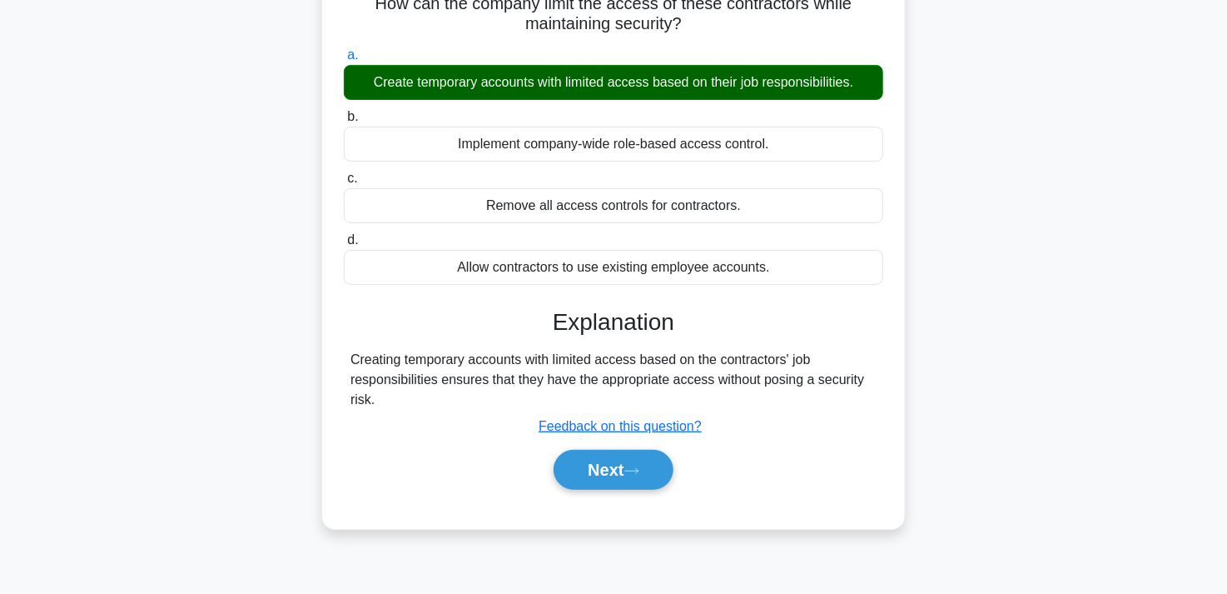
scroll to position [306, 0]
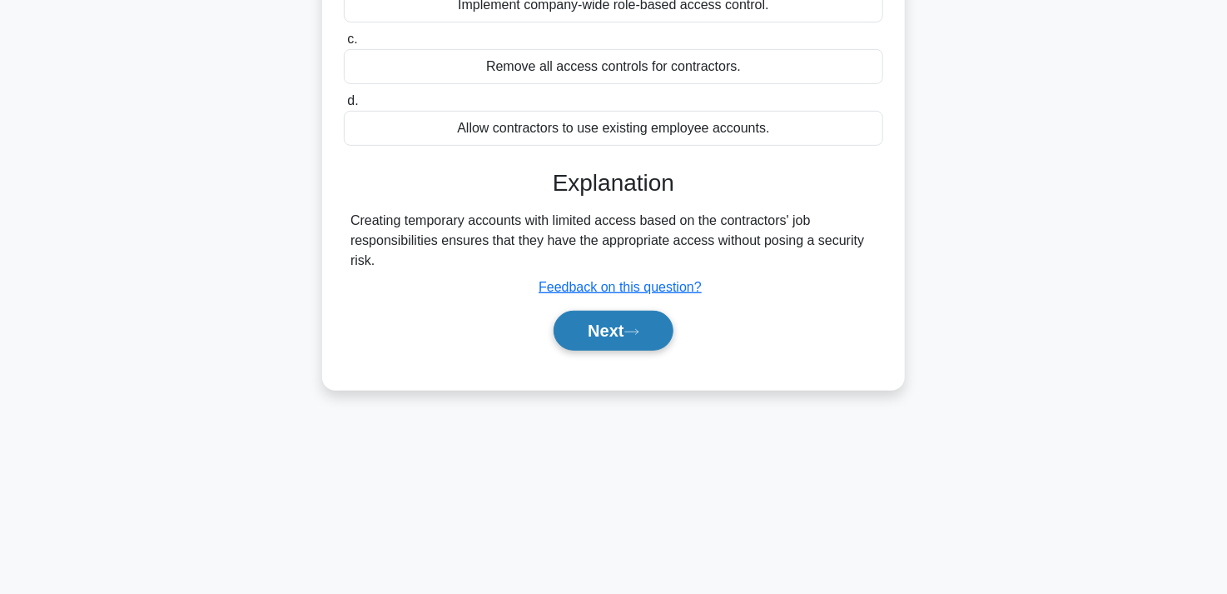
click at [625, 333] on button "Next" at bounding box center [613, 331] width 119 height 40
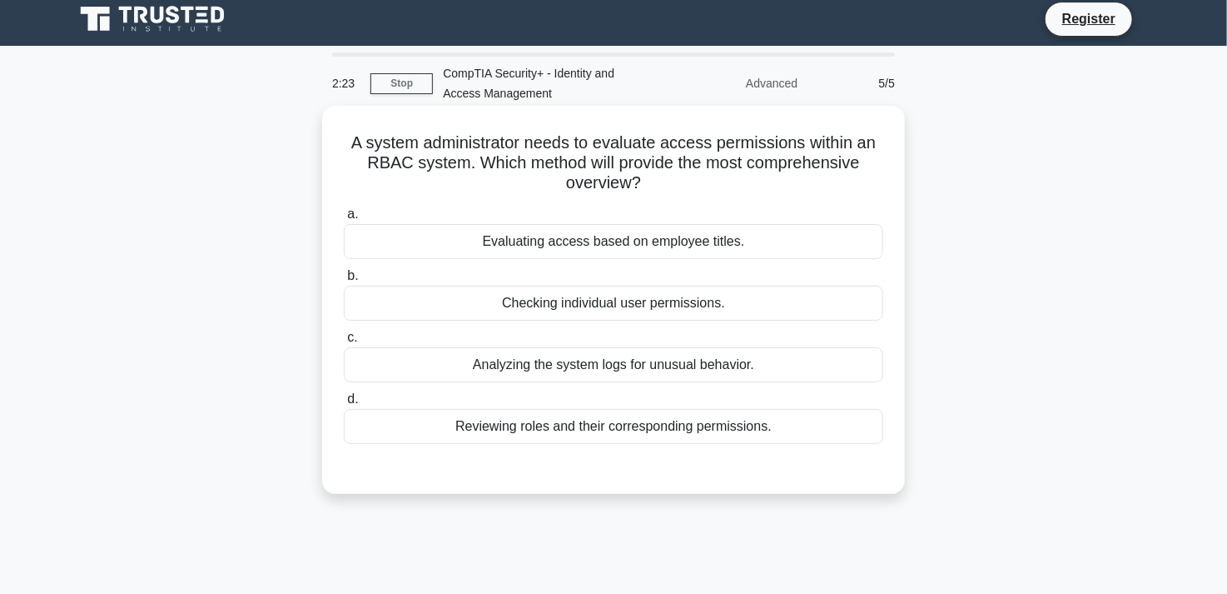
scroll to position [0, 0]
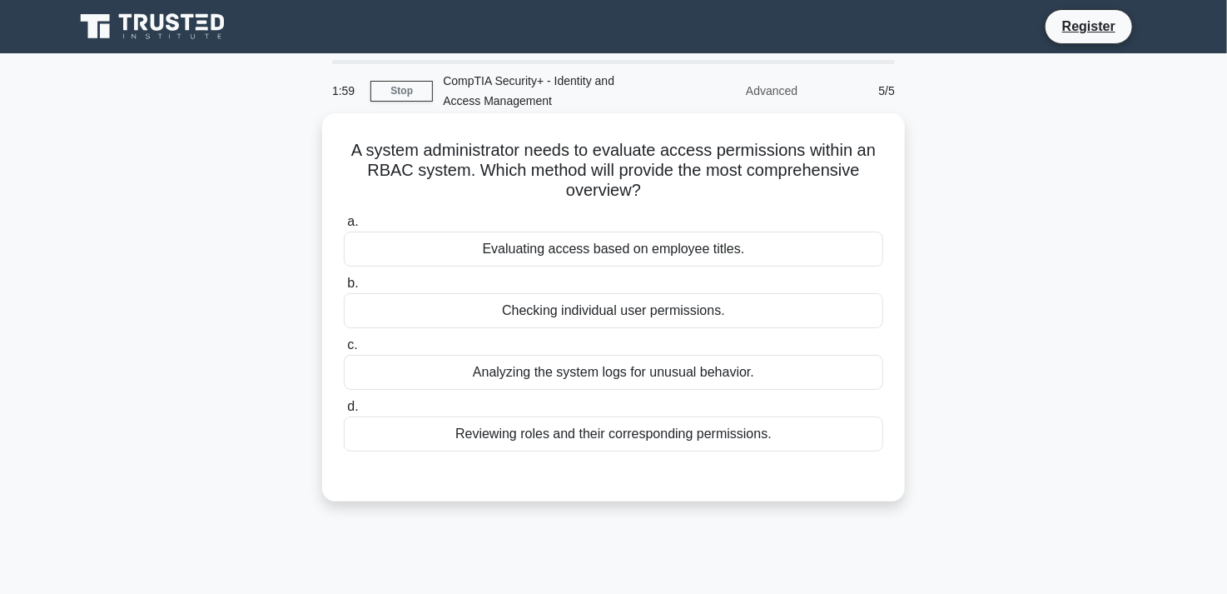
click at [621, 370] on div "Analyzing the system logs for unusual behavior." at bounding box center [614, 372] width 540 height 35
click at [344, 351] on input "c. Analyzing the system logs for unusual behavior." at bounding box center [344, 345] width 0 height 11
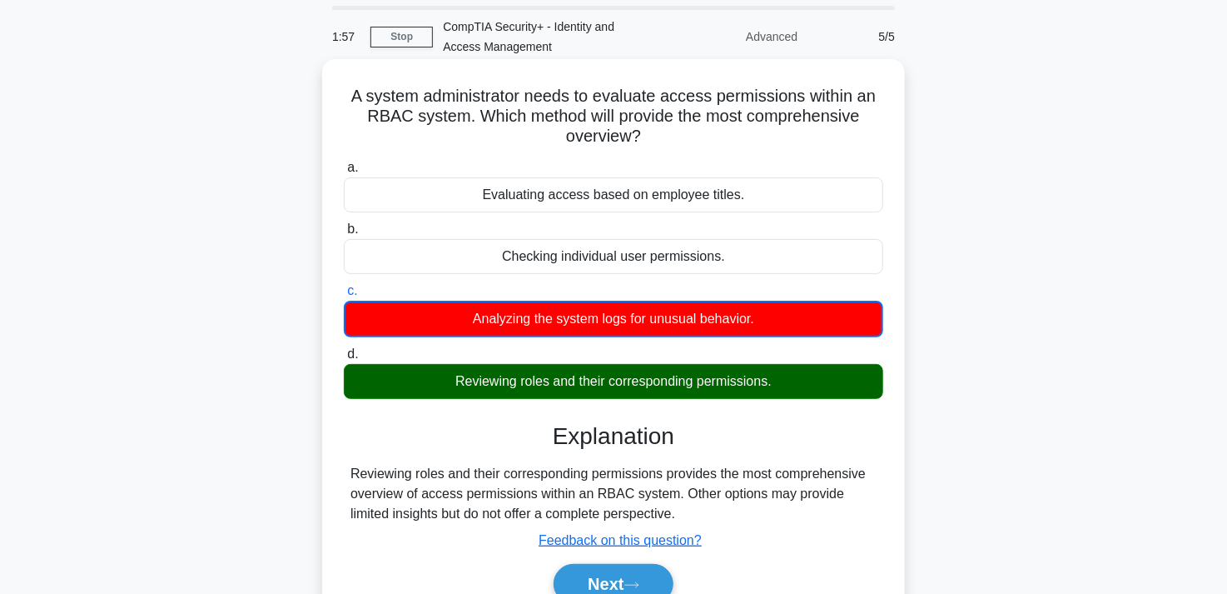
scroll to position [167, 0]
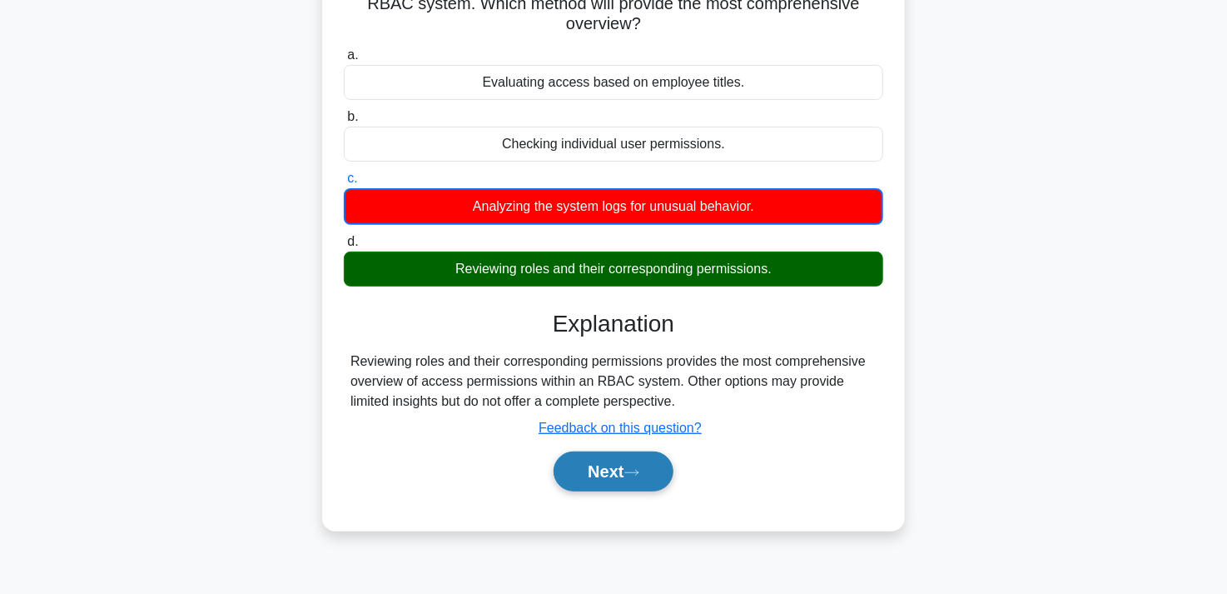
click at [589, 476] on button "Next" at bounding box center [613, 471] width 119 height 40
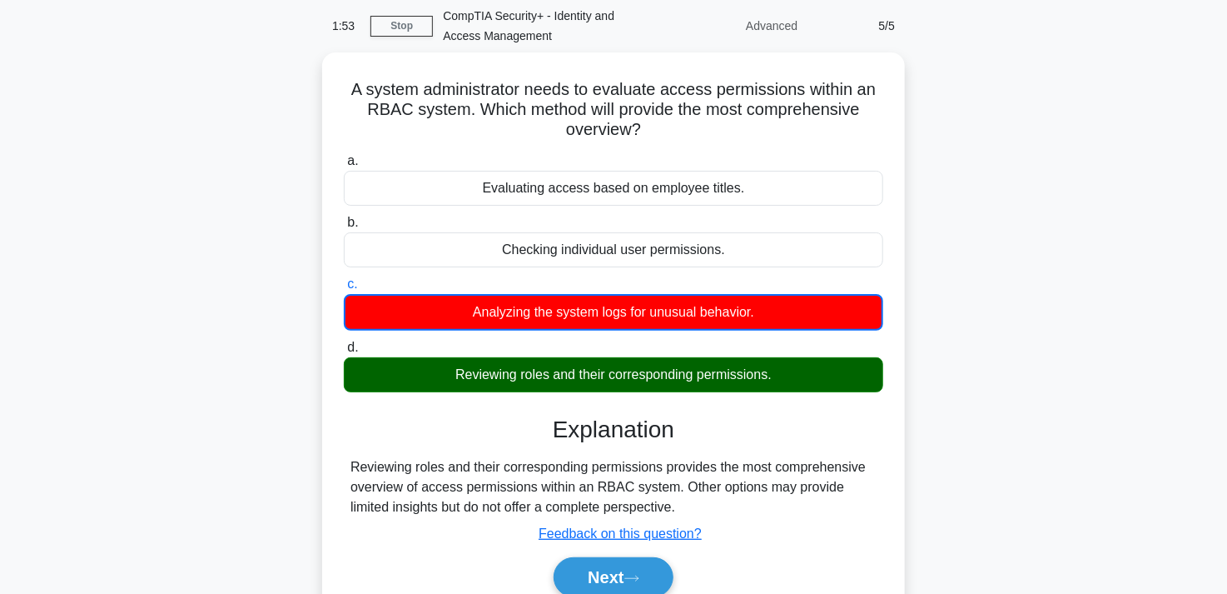
scroll to position [0, 0]
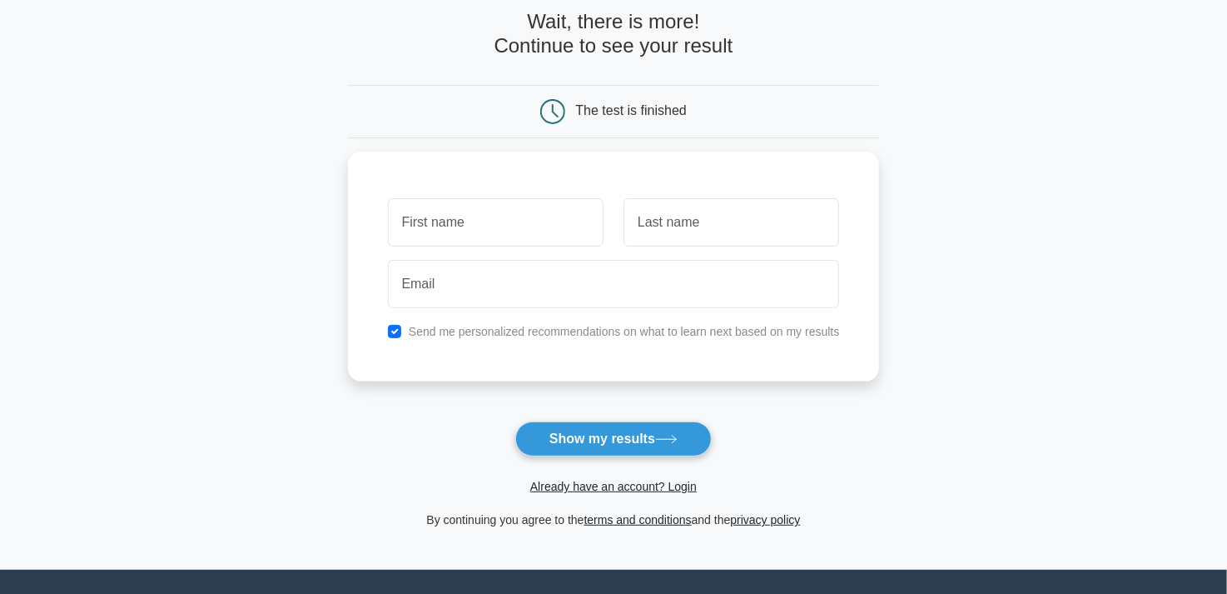
scroll to position [167, 0]
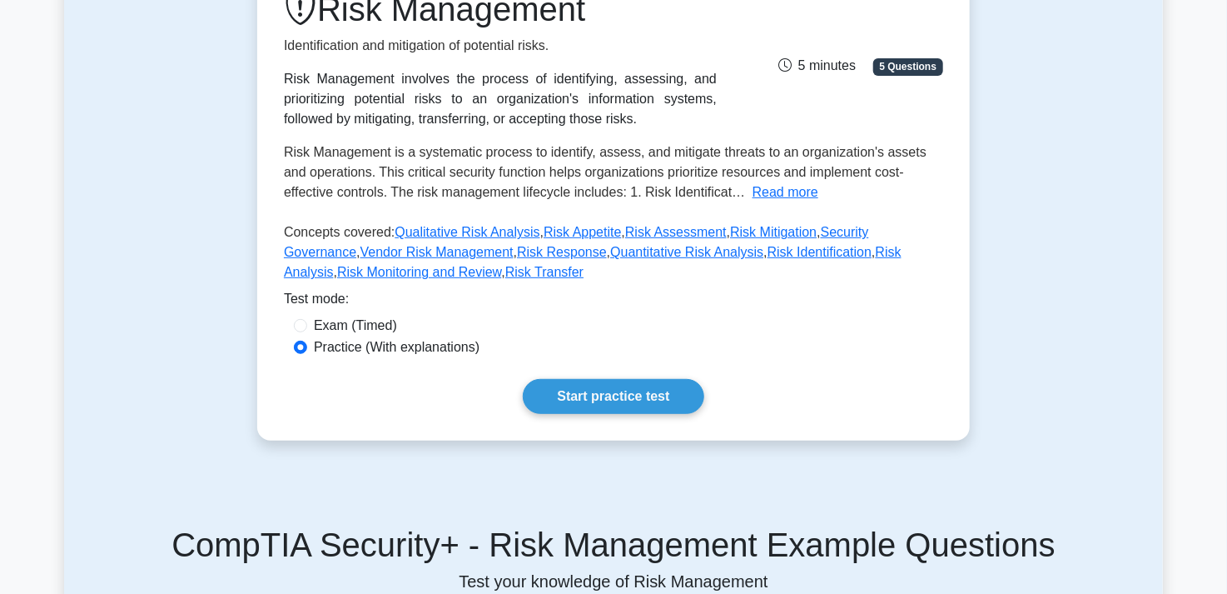
scroll to position [250, 0]
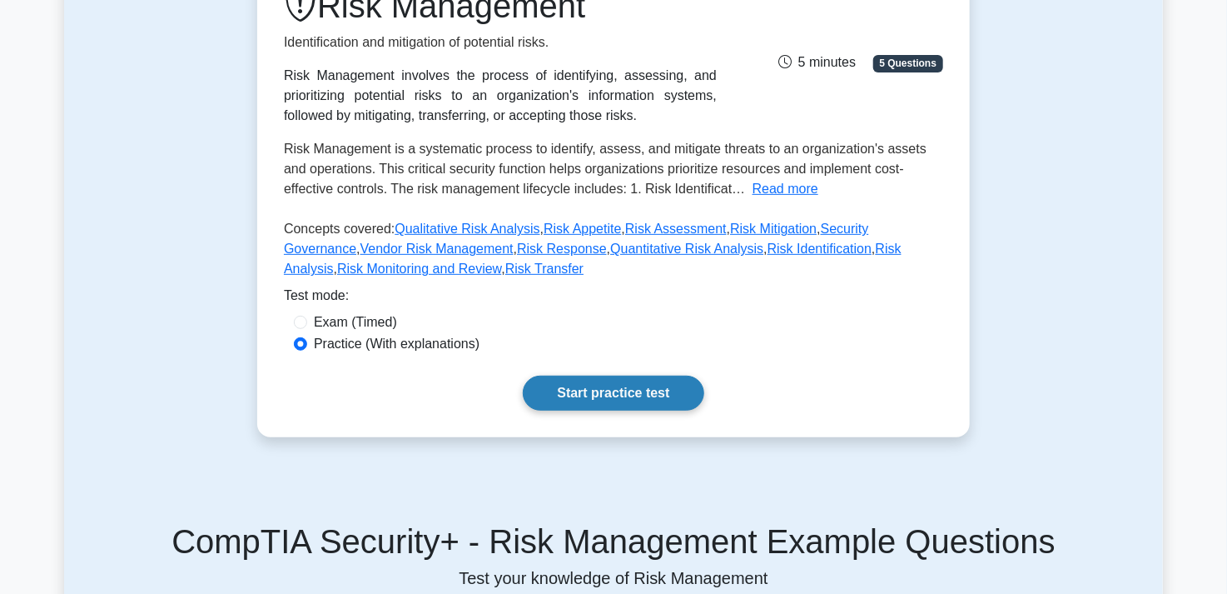
click at [602, 387] on link "Start practice test" at bounding box center [613, 393] width 181 height 35
click at [621, 386] on link "Start practice test" at bounding box center [613, 393] width 181 height 35
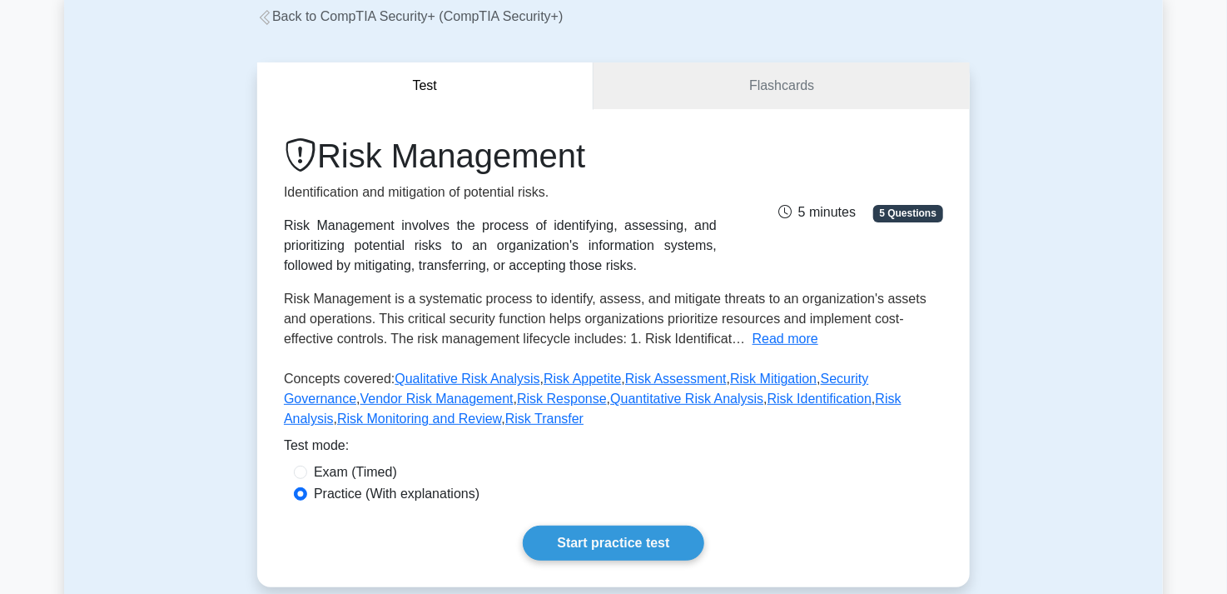
scroll to position [83, 0]
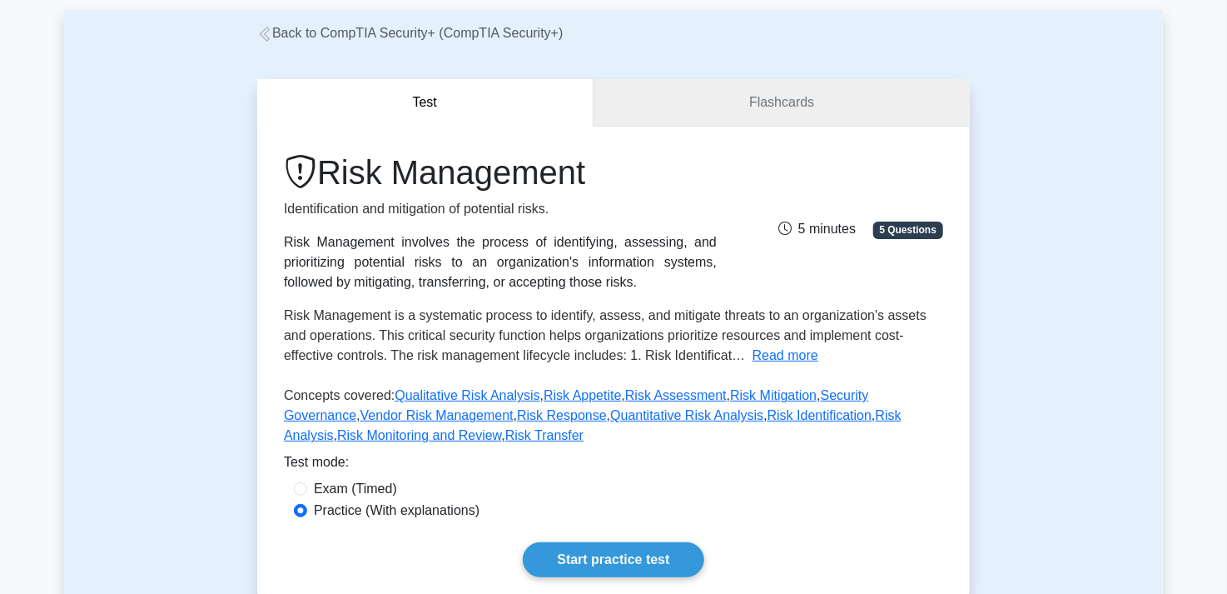
click at [766, 113] on link "Flashcards" at bounding box center [782, 102] width 376 height 47
